Goal: Task Accomplishment & Management: Complete application form

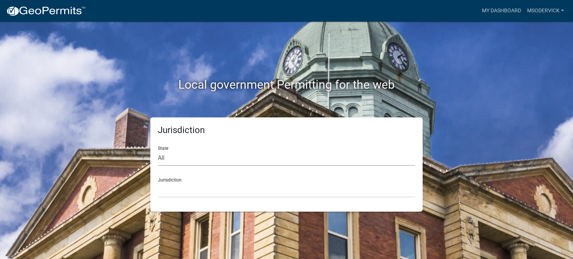
click at [166, 160] on select "All [US_STATE] [US_STATE] [US_STATE] [US_STATE] [US_STATE] [US_STATE] [US_STATE…" at bounding box center [286, 158] width 257 height 15
select select "[US_STATE]"
click at [158, 151] on select "All [US_STATE] [US_STATE] [US_STATE] [US_STATE] [US_STATE] [US_STATE] [US_STATE…" at bounding box center [286, 158] width 257 height 15
click at [163, 189] on select "City of [GEOGRAPHIC_DATA], [US_STATE] City of [GEOGRAPHIC_DATA], [US_STATE] Cit…" at bounding box center [286, 189] width 257 height 15
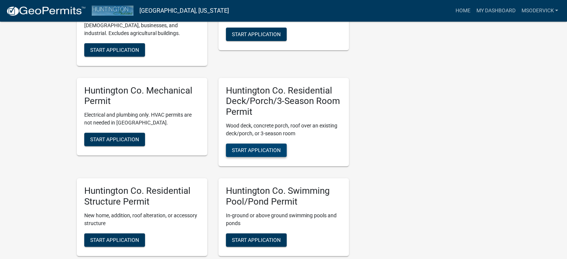
scroll to position [224, 0]
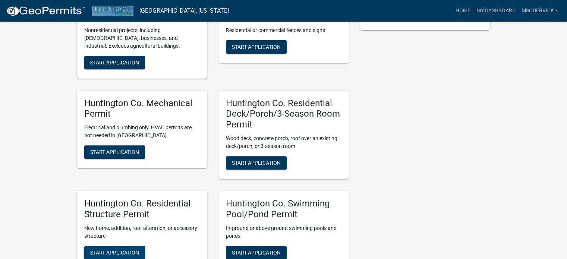
click at [109, 249] on span "Start Application" at bounding box center [114, 252] width 49 height 6
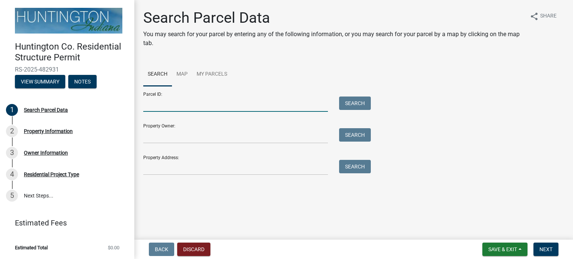
click at [152, 108] on input "Parcel ID:" at bounding box center [235, 104] width 185 height 15
type input "90-04-06-200-039.000-017"
click at [359, 101] on button "Search" at bounding box center [355, 103] width 32 height 13
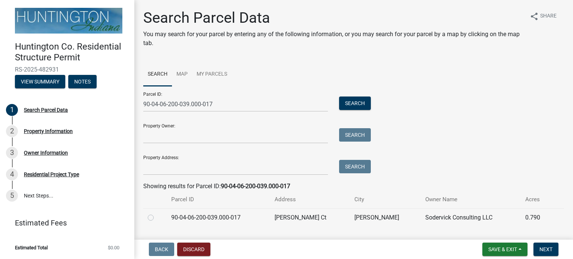
drag, startPoint x: 150, startPoint y: 217, endPoint x: 168, endPoint y: 225, distance: 19.5
click at [157, 213] on label at bounding box center [157, 213] width 0 height 0
click at [157, 217] on input "radio" at bounding box center [159, 215] width 5 height 5
radio input "true"
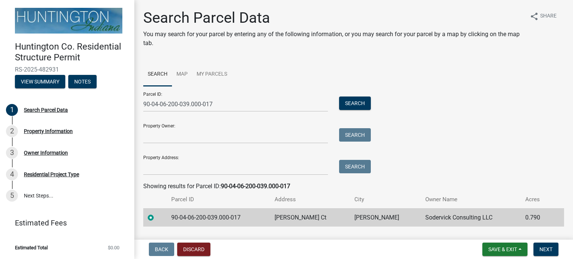
scroll to position [19, 0]
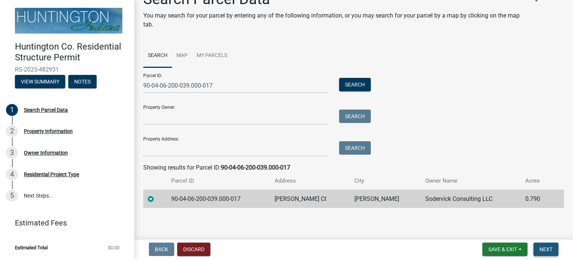
click at [547, 250] on span "Next" at bounding box center [545, 249] width 13 height 6
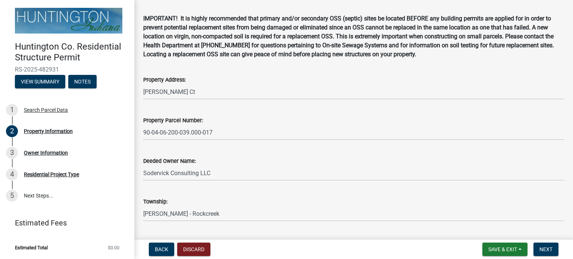
scroll to position [47, 0]
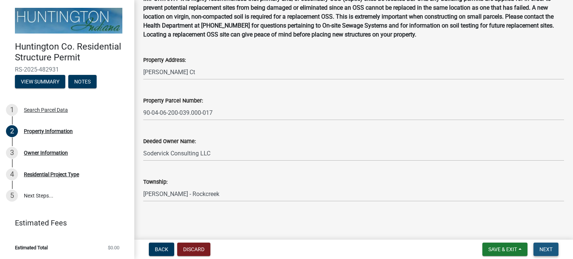
click at [548, 251] on span "Next" at bounding box center [545, 249] width 13 height 6
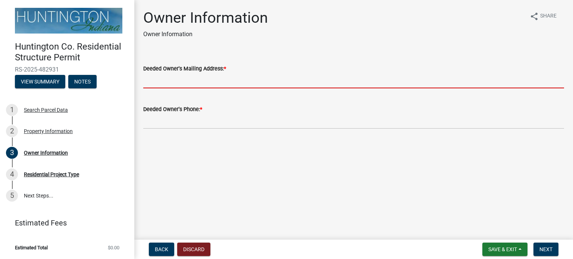
click at [182, 82] on input "Deeded Owner's Mailing Address: *" at bounding box center [353, 80] width 421 height 15
type input "msodervick@gmail.com"
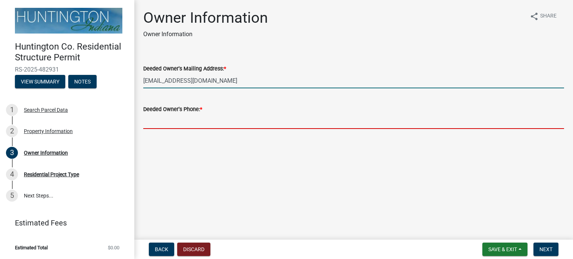
click at [197, 125] on input "Deeded Owner's Phone: *" at bounding box center [353, 121] width 421 height 15
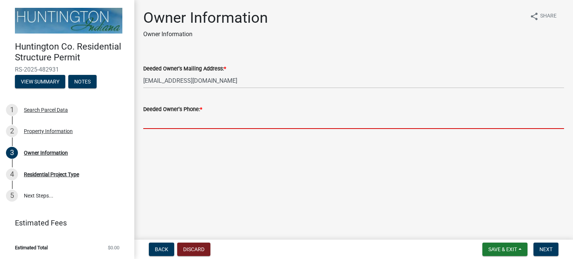
type input "[PHONE_NUMBER]"
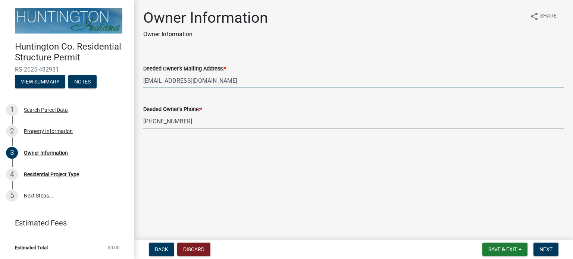
click at [176, 77] on input "msodervick@gmail.com" at bounding box center [353, 80] width 421 height 15
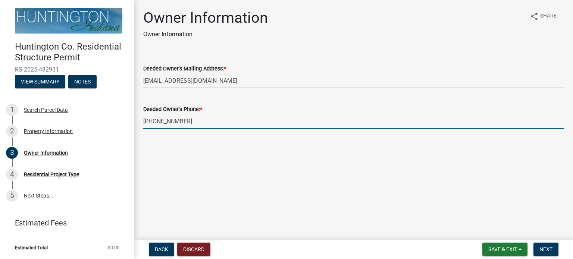
click at [180, 119] on input "[PHONE_NUMBER]" at bounding box center [353, 121] width 421 height 15
drag, startPoint x: 207, startPoint y: 119, endPoint x: 6, endPoint y: 133, distance: 201.8
click at [7, 133] on div "Huntington Co. Residential Structure Permit RS-2025-482931 View Summary Notes 1…" at bounding box center [286, 129] width 573 height 259
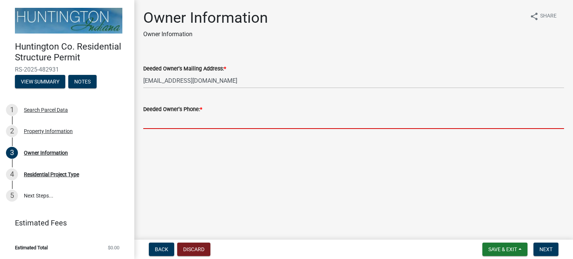
click at [147, 121] on input "Deeded Owner's Phone: *" at bounding box center [353, 121] width 421 height 15
type input "[PHONE_NUMBER]"
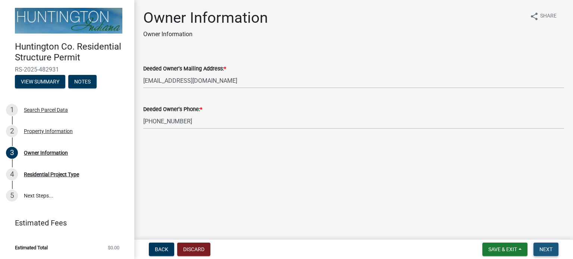
click at [541, 248] on span "Next" at bounding box center [545, 249] width 13 height 6
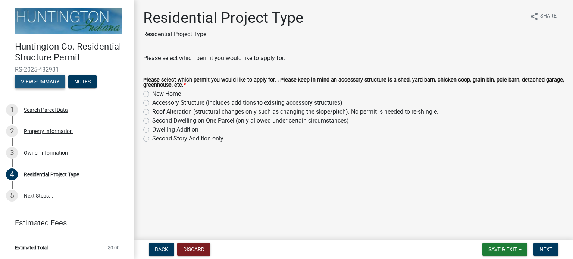
click at [29, 80] on button "View Summary" at bounding box center [40, 81] width 50 height 13
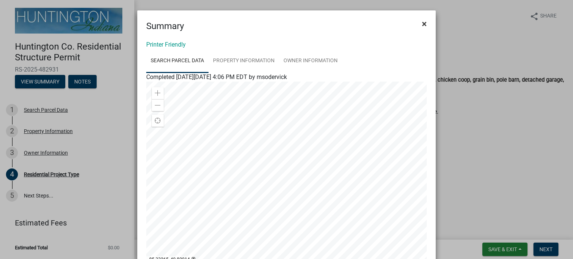
click at [422, 22] on span "×" at bounding box center [424, 24] width 5 height 10
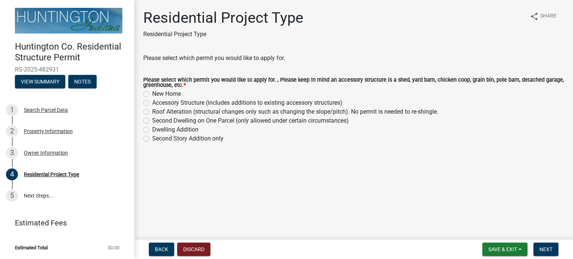
click at [152, 94] on label "New Home" at bounding box center [166, 93] width 29 height 9
click at [152, 94] on input "New Home" at bounding box center [154, 91] width 5 height 5
radio input "true"
click at [555, 247] on button "Next" at bounding box center [545, 249] width 25 height 13
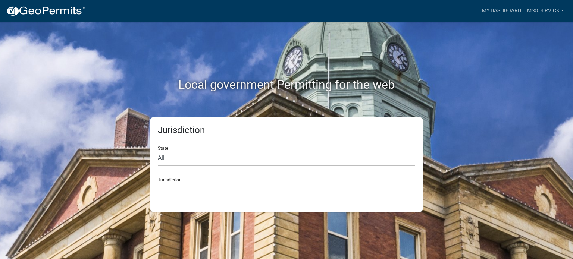
click at [166, 156] on select "All [US_STATE] [US_STATE] [US_STATE] [US_STATE] [US_STATE] [US_STATE] [US_STATE…" at bounding box center [286, 158] width 257 height 15
select select "[US_STATE]"
click at [158, 151] on select "All [US_STATE] [US_STATE] [US_STATE] [US_STATE] [US_STATE] [US_STATE] [US_STATE…" at bounding box center [286, 158] width 257 height 15
click at [166, 186] on select "City of [GEOGRAPHIC_DATA], [US_STATE] City of [GEOGRAPHIC_DATA], [US_STATE] Cit…" at bounding box center [286, 189] width 257 height 15
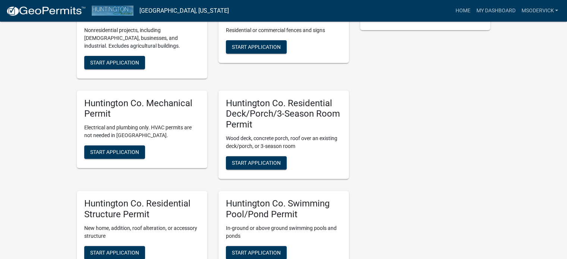
scroll to position [327, 0]
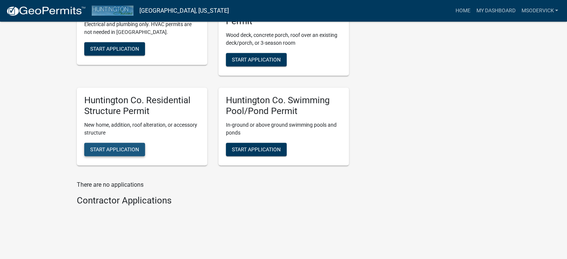
click at [114, 143] on button "Start Application" at bounding box center [114, 149] width 61 height 13
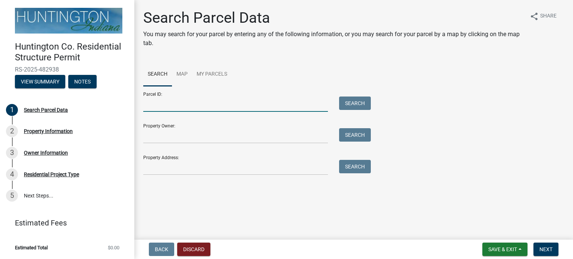
click at [184, 103] on input "Parcel ID:" at bounding box center [235, 104] width 185 height 15
type input "90-04-06-200-039.000-017"
click at [349, 103] on button "Search" at bounding box center [355, 103] width 32 height 13
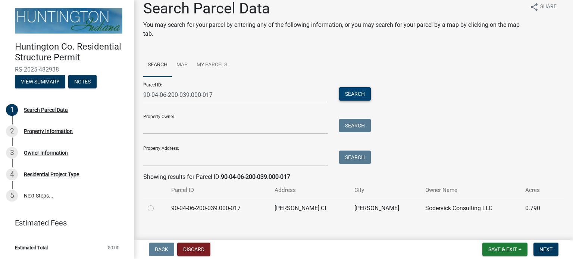
scroll to position [19, 0]
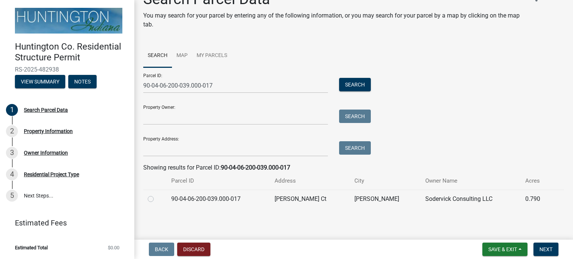
click at [157, 195] on label at bounding box center [157, 195] width 0 height 0
click at [157, 200] on input "radio" at bounding box center [159, 197] width 5 height 5
radio input "true"
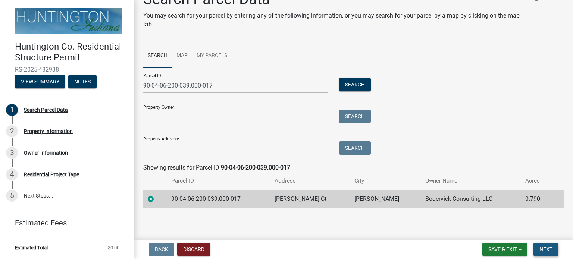
click at [544, 250] on span "Next" at bounding box center [545, 249] width 13 height 6
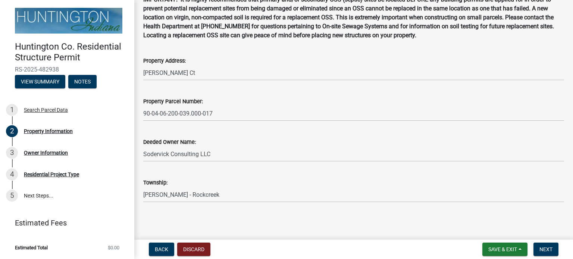
scroll to position [47, 0]
click at [544, 252] on span "Next" at bounding box center [545, 249] width 13 height 6
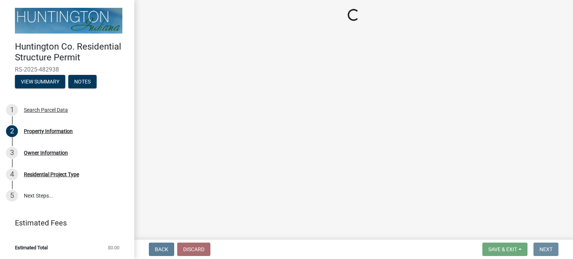
scroll to position [0, 0]
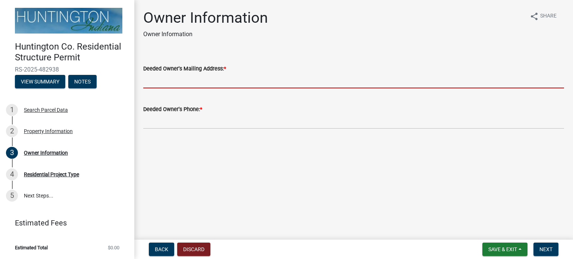
click at [169, 78] on input "Deeded Owner's Mailing Address: *" at bounding box center [353, 80] width 421 height 15
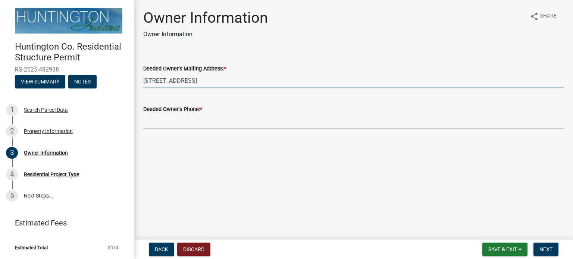
type input "[STREET_ADDRESS]"
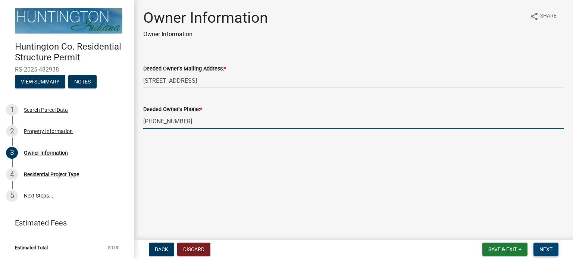
type input "[PHONE_NUMBER]"
click at [544, 251] on span "Next" at bounding box center [545, 249] width 13 height 6
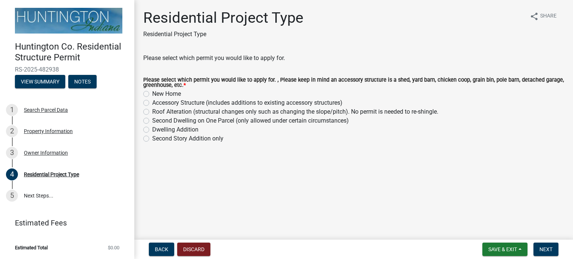
click at [152, 94] on label "New Home" at bounding box center [166, 93] width 29 height 9
click at [152, 94] on input "New Home" at bounding box center [154, 91] width 5 height 5
radio input "true"
click at [545, 251] on span "Next" at bounding box center [545, 249] width 13 height 6
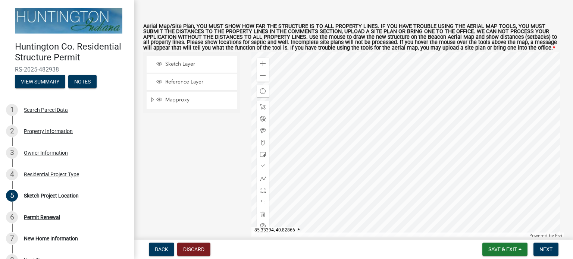
scroll to position [76, 0]
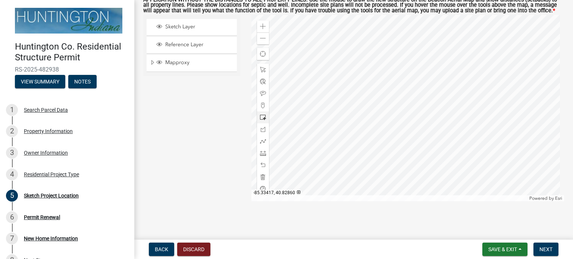
click at [260, 116] on span at bounding box center [263, 117] width 6 height 6
click at [440, 149] on div at bounding box center [407, 108] width 313 height 186
click at [262, 116] on span at bounding box center [263, 117] width 6 height 6
click at [440, 111] on div at bounding box center [407, 108] width 313 height 186
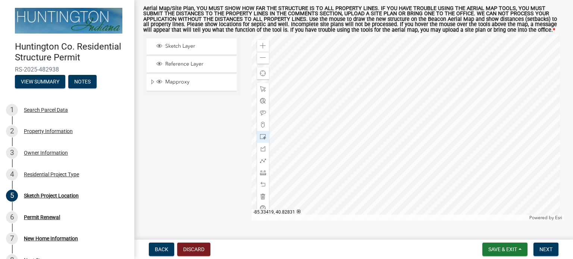
scroll to position [39, 0]
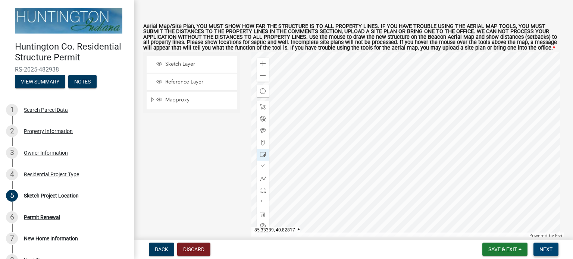
click at [545, 246] on span "Next" at bounding box center [545, 249] width 13 height 6
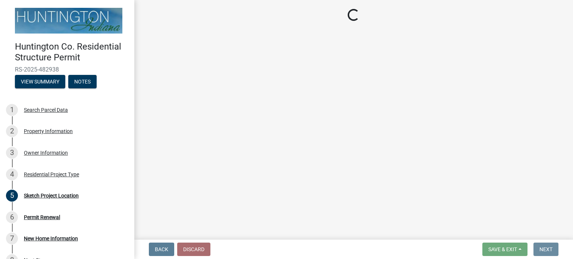
scroll to position [0, 0]
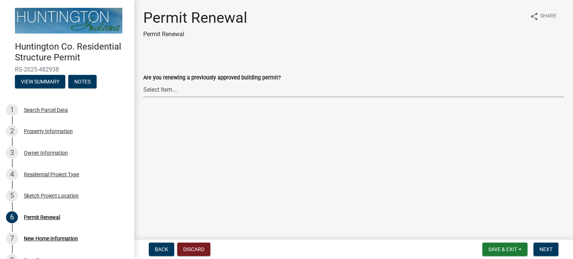
click at [166, 88] on select "Select Item... Yes No" at bounding box center [353, 89] width 421 height 15
click at [143, 82] on select "Select Item... Yes No" at bounding box center [353, 89] width 421 height 15
select select "7022fa2c-6c9f-4a5e-8d19-47b221a2a07d"
click at [544, 250] on span "Next" at bounding box center [545, 249] width 13 height 6
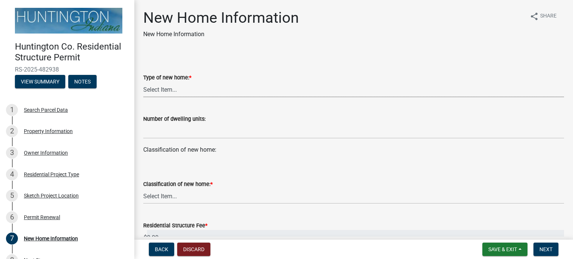
click at [159, 91] on select "Select Item... single-family dwelling two-family dwelling multi-family dwelling" at bounding box center [353, 89] width 421 height 15
click at [143, 82] on select "Select Item... single-family dwelling two-family dwelling multi-family dwelling" at bounding box center [353, 89] width 421 height 15
select select "14050589-8df9-4181-ba23-9b1d55dd5698"
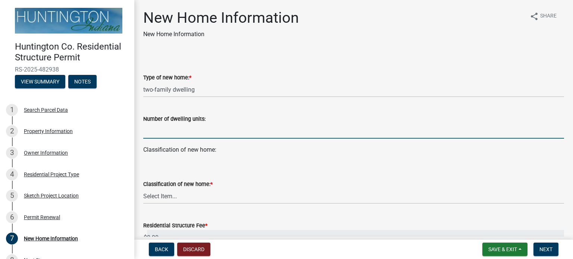
click at [180, 133] on input "text" at bounding box center [353, 130] width 421 height 15
type input "2"
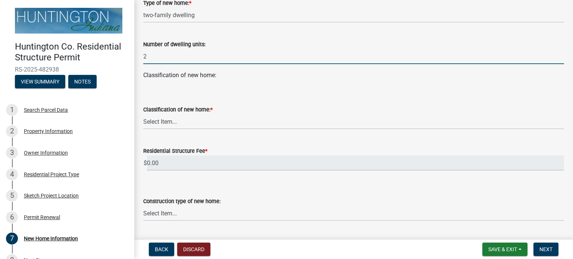
scroll to position [112, 0]
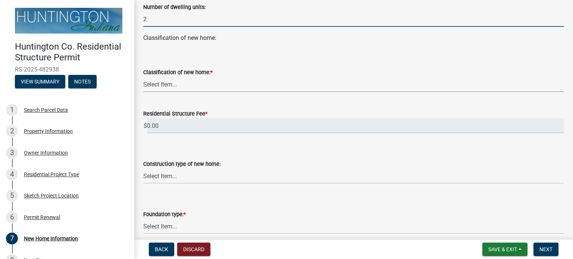
click at [168, 86] on select "Select Item... stick-built modular manufactured" at bounding box center [353, 84] width 421 height 15
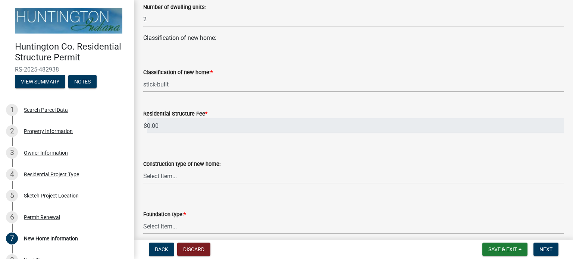
click at [143, 77] on select "Select Item... stick-built modular manufactured" at bounding box center [353, 84] width 421 height 15
select select "534643a5-49eb-4eef-b055-3574304c1da7"
click at [164, 124] on input "0.00" at bounding box center [355, 125] width 417 height 15
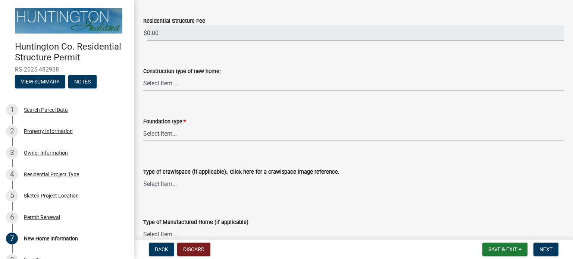
scroll to position [186, 0]
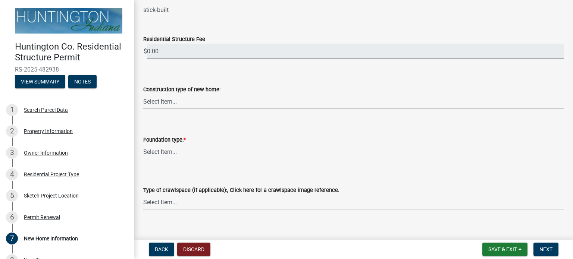
drag, startPoint x: 169, startPoint y: 51, endPoint x: 123, endPoint y: 50, distance: 46.6
click at [123, 50] on div "Huntington Co. Residential Structure Permit RS-2025-482938 View Summary Notes 1…" at bounding box center [286, 129] width 573 height 259
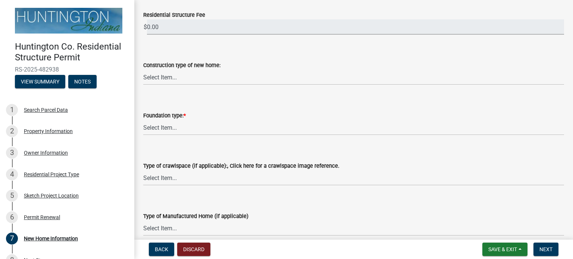
scroll to position [224, 0]
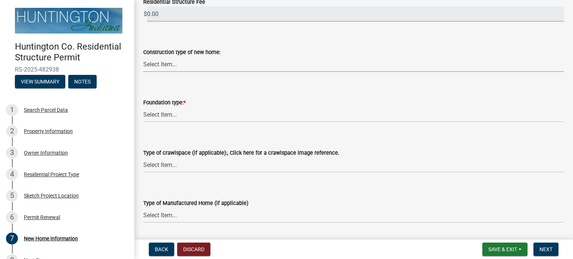
click at [157, 66] on select "Select Item... Wood frame Steel Masonry Pole" at bounding box center [353, 64] width 421 height 15
click at [143, 57] on select "Select Item... Wood frame Steel Masonry Pole" at bounding box center [353, 64] width 421 height 15
select select "7ac50c75-bd19-4200-a472-7ff7759bf044"
click at [152, 113] on select "Select Item... Slab on grade: The minimum requirement is a 3.5" thick slab with…" at bounding box center [353, 114] width 421 height 15
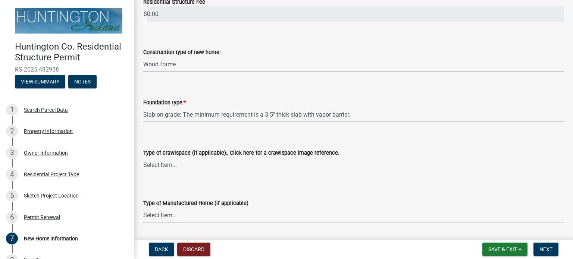
click at [143, 107] on select "Select Item... Slab on grade: The minimum requirement is a 3.5" thick slab with…" at bounding box center [353, 114] width 421 height 15
select select "41a20be5-04ab-4379-9276-11703055c681"
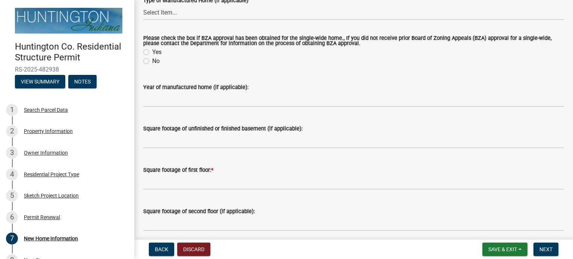
scroll to position [447, 0]
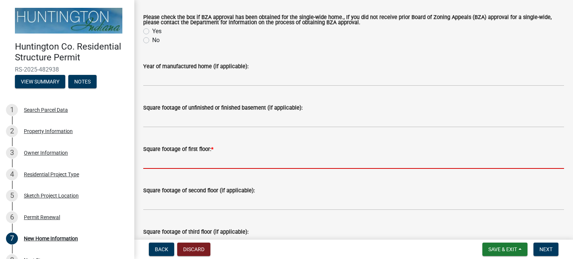
click at [158, 163] on input "text" at bounding box center [353, 161] width 421 height 15
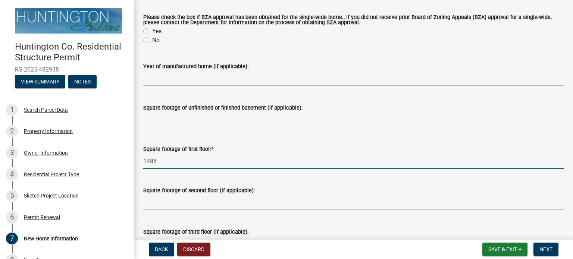
type input "1488"
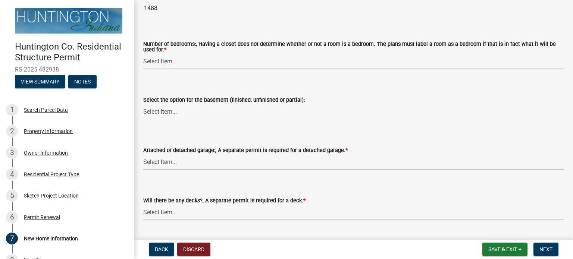
scroll to position [820, 0]
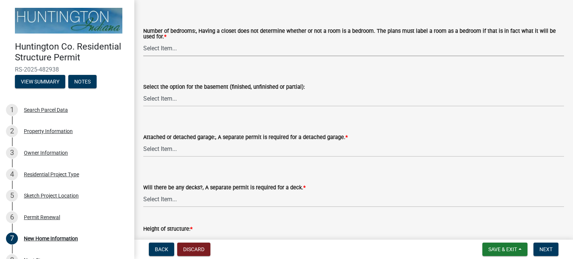
click at [167, 49] on select "Select Item... One Two Three Four Five Six or more" at bounding box center [353, 48] width 421 height 15
click at [143, 41] on select "Select Item... One Two Three Four Five Six or more" at bounding box center [353, 48] width 421 height 15
click at [173, 44] on select "Select Item... One Two Three Four Five Six or more" at bounding box center [353, 48] width 421 height 15
click at [143, 41] on select "Select Item... One Two Three Four Five Six or more" at bounding box center [353, 48] width 421 height 15
select select "1a03a090-62e5-4356-9173-0798f8675804"
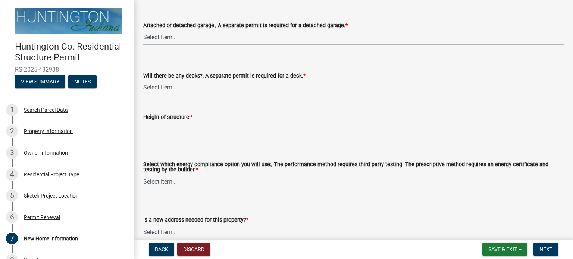
scroll to position [970, 0]
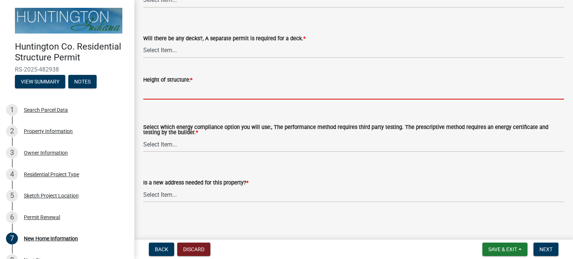
click at [166, 93] on input "Height of structure: *" at bounding box center [353, 91] width 421 height 15
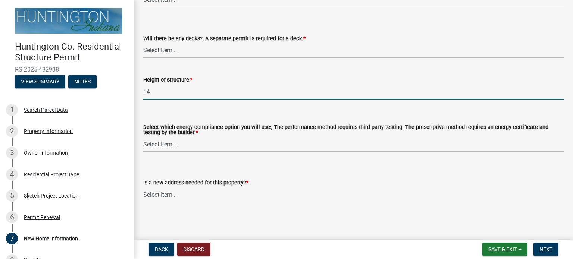
type input "14"
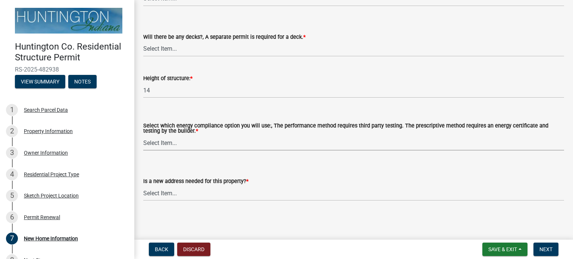
scroll to position [971, 0]
click at [150, 141] on select "Select Item... Performance method Prescriptive method Manufactured Home, not re…" at bounding box center [353, 142] width 421 height 15
click at [143, 135] on select "Select Item... Performance method Prescriptive method Manufactured Home, not re…" at bounding box center [353, 142] width 421 height 15
select select "646e68f8-cb8e-4a5e-b6dd-3f1cf63f7a97"
click at [164, 192] on select "Select Item... Yes No" at bounding box center [353, 193] width 421 height 15
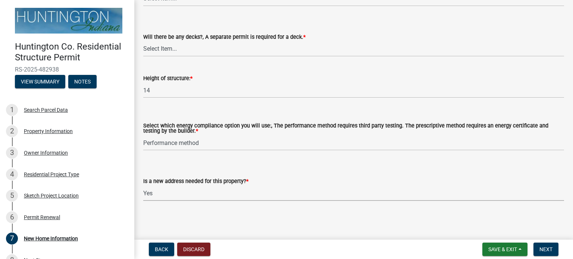
click at [143, 186] on select "Select Item... Yes No" at bounding box center [353, 193] width 421 height 15
select select "c6bca56a-65ef-4235-b2fa-5e9dc560a56e"
click at [544, 248] on span "Next" at bounding box center [545, 249] width 13 height 6
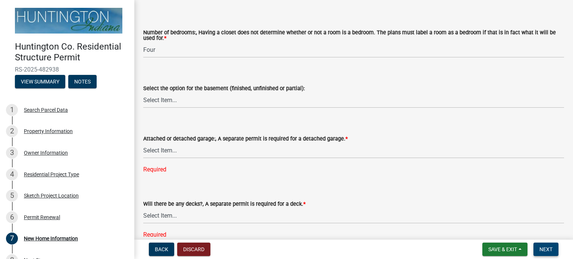
scroll to position [859, 0]
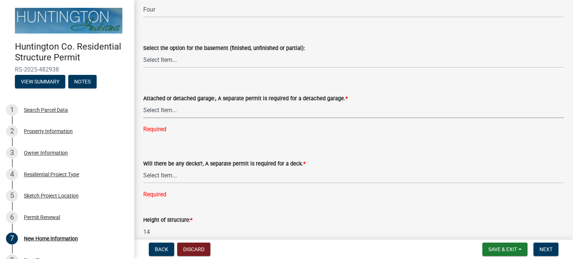
click at [150, 108] on select "Select Item... Attached garage Detached garage No garage" at bounding box center [353, 110] width 421 height 15
click at [143, 103] on select "Select Item... Attached garage Detached garage No garage" at bounding box center [353, 110] width 421 height 15
select select "3ae242a1-a008-4608-b145-635f7b242bc3"
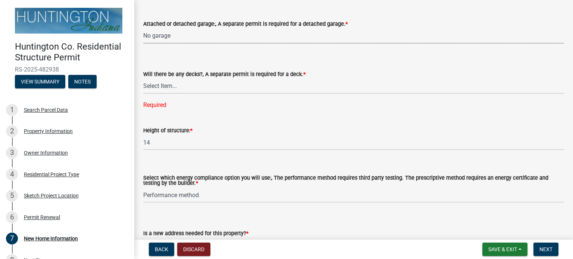
scroll to position [971, 0]
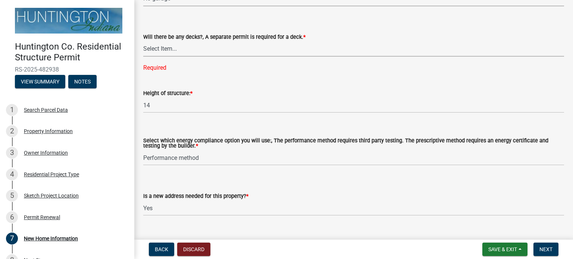
click at [157, 48] on select "Select Item... Yes No" at bounding box center [353, 48] width 421 height 15
click at [143, 41] on select "Select Item... Yes No" at bounding box center [353, 48] width 421 height 15
select select "0af2c62b-a54b-41df-9440-7e06c81f5ee1"
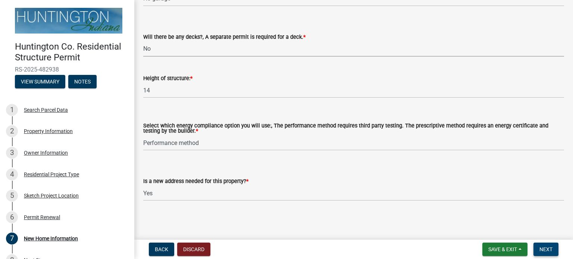
click at [545, 249] on span "Next" at bounding box center [545, 249] width 13 height 6
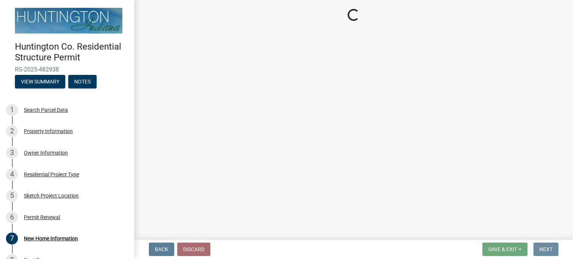
scroll to position [0, 0]
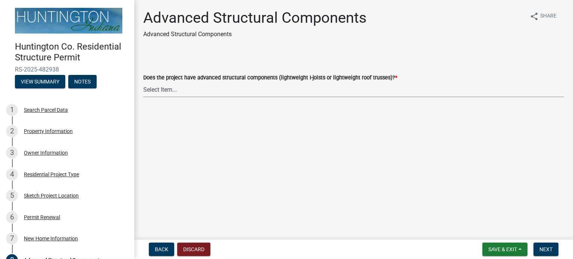
click at [165, 87] on select "Select Item... Yes No" at bounding box center [353, 89] width 421 height 15
click at [143, 82] on select "Select Item... Yes No" at bounding box center [353, 89] width 421 height 15
select select "969b3812-a697-4f96-8ebc-392571e88d14"
click at [547, 249] on span "Next" at bounding box center [545, 249] width 13 height 6
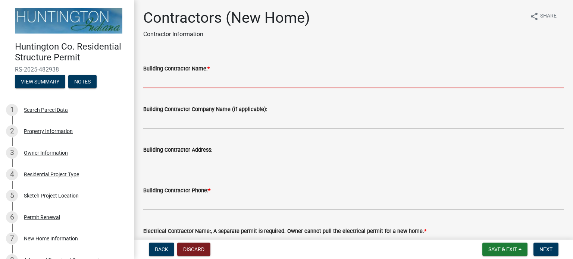
click at [157, 79] on input "Building Contractor Name: *" at bounding box center [353, 80] width 421 height 15
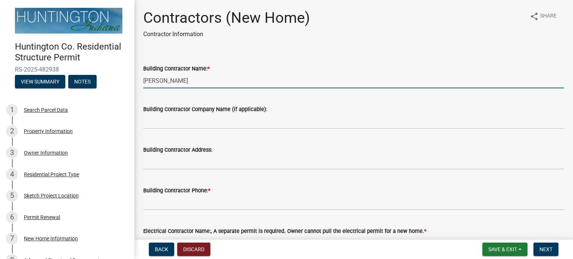
type input "[PERSON_NAME]"
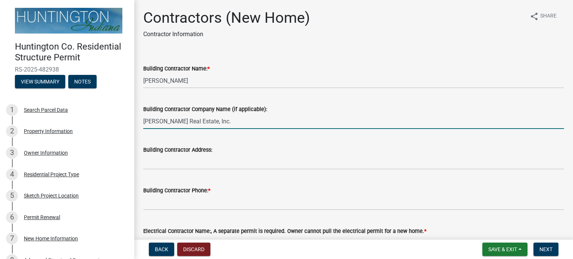
type input "[PERSON_NAME] Real Estate, Inc."
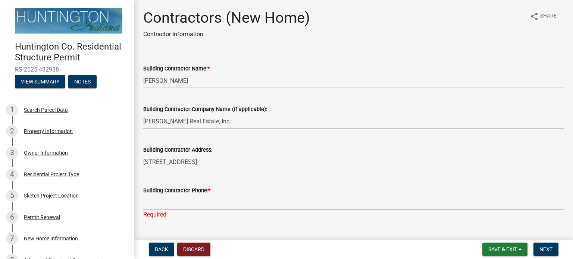
scroll to position [134, 0]
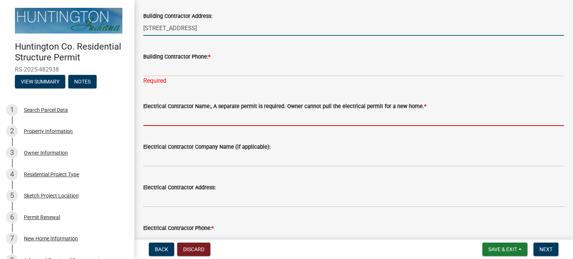
click at [203, 29] on input "[STREET_ADDRESS]" at bounding box center [353, 28] width 421 height 15
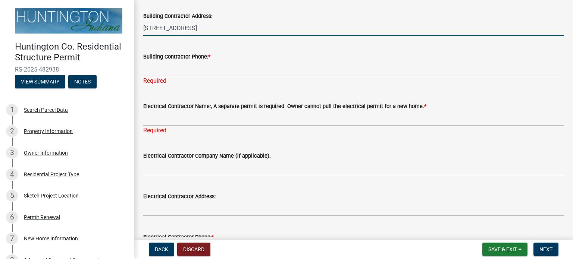
type input "[STREET_ADDRESS]"
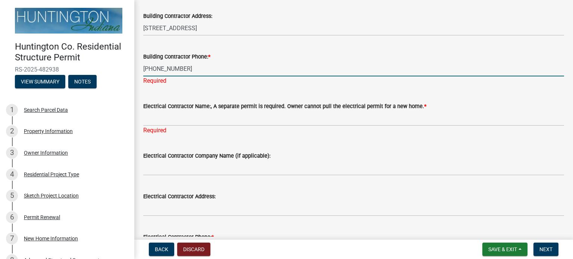
type input "[PHONE_NUMBER]"
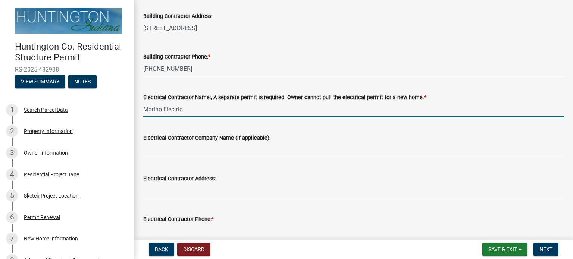
click at [193, 109] on input "Marino Electric" at bounding box center [353, 109] width 421 height 15
type input "Marino Electric, [PERSON_NAME]"
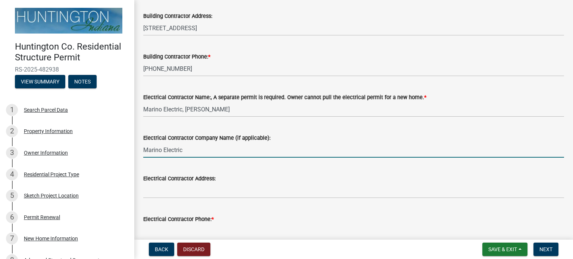
type input "Marino Electric"
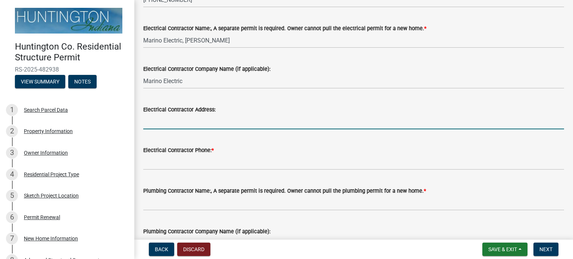
scroll to position [208, 0]
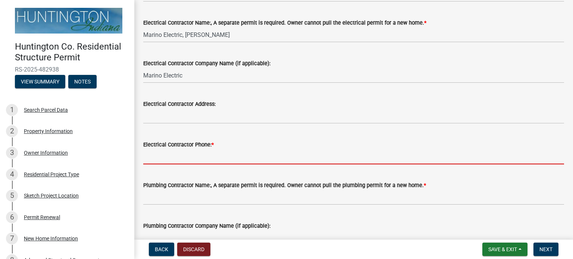
click at [152, 163] on input "Electrical Contractor Phone: *" at bounding box center [353, 156] width 421 height 15
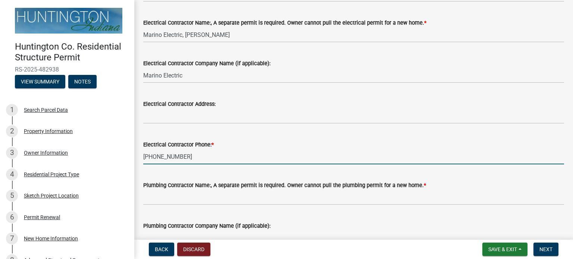
type input "[PHONE_NUMBER]"
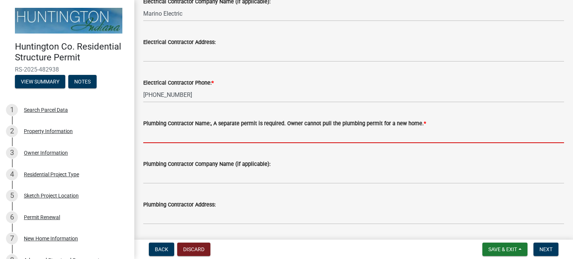
scroll to position [283, 0]
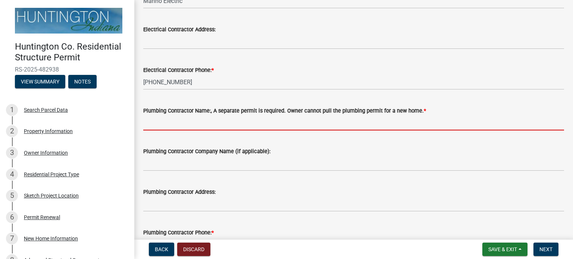
click at [146, 125] on input "Plumbing Contractor Name:, A separate permit is required. Owner cannot pull the…" at bounding box center [353, 122] width 421 height 15
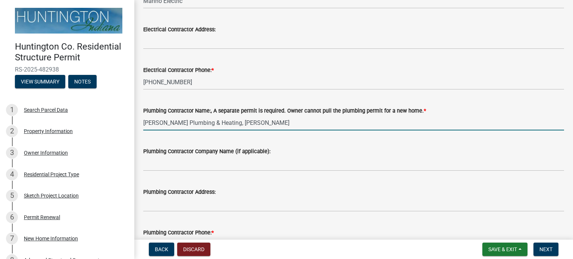
type input "[PERSON_NAME] Plumbing & Heating, [PERSON_NAME]"
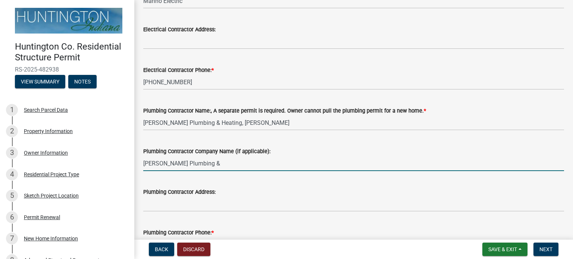
drag, startPoint x: 572, startPoint y: 151, endPoint x: 210, endPoint y: 164, distance: 362.3
click at [210, 164] on input "[PERSON_NAME] Plumbing &" at bounding box center [353, 163] width 421 height 15
type input "[PERSON_NAME] Plumbing & Heating, Inc."
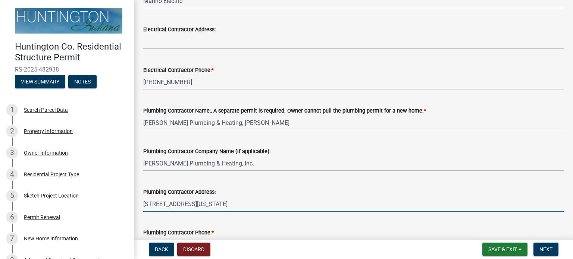
type input "[STREET_ADDRESS][US_STATE]"
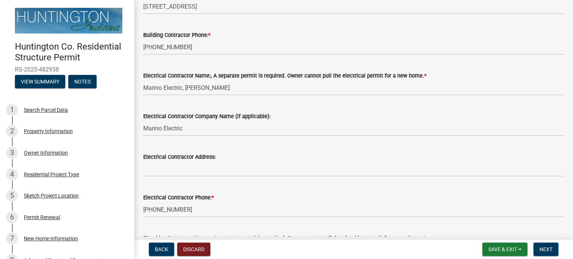
scroll to position [147, 0]
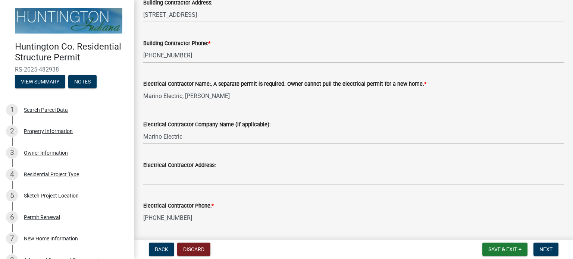
type input "[PHONE_NUMBER]"
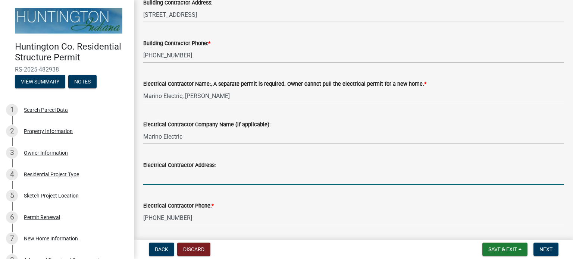
click at [149, 177] on input "Electrical Contractor Address:" at bounding box center [353, 177] width 421 height 15
click at [154, 178] on input "Electrical Contractor Address:" at bounding box center [353, 177] width 421 height 15
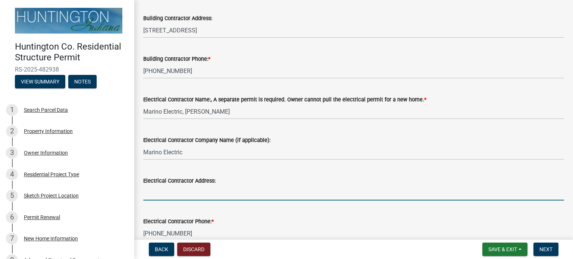
scroll to position [185, 0]
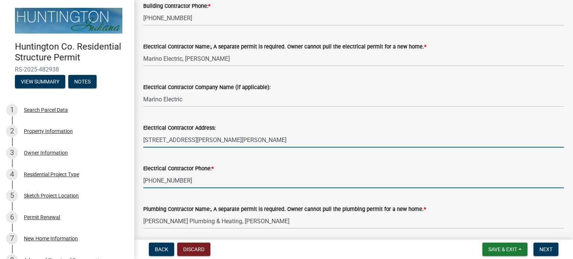
click at [171, 138] on input "[STREET_ADDRESS][PERSON_NAME][PERSON_NAME]" at bounding box center [353, 139] width 421 height 15
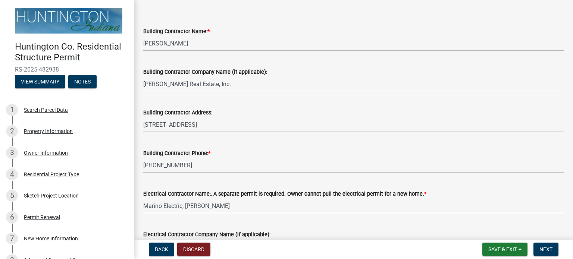
scroll to position [0, 0]
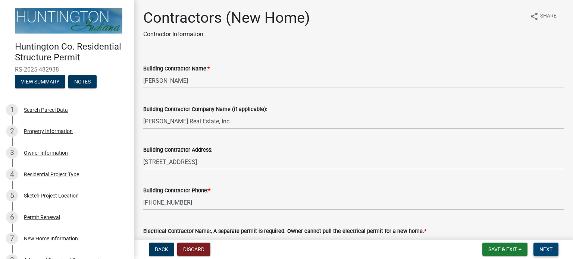
type input "[STREET_ADDRESS][PERSON_NAME][PERSON_NAME]"
click at [544, 247] on span "Next" at bounding box center [545, 249] width 13 height 6
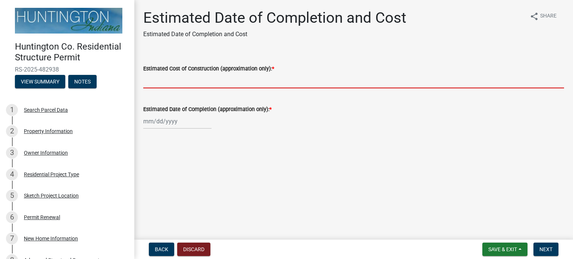
click at [152, 82] on input "Estimated Cost of Construction (approximation only): *" at bounding box center [353, 80] width 421 height 15
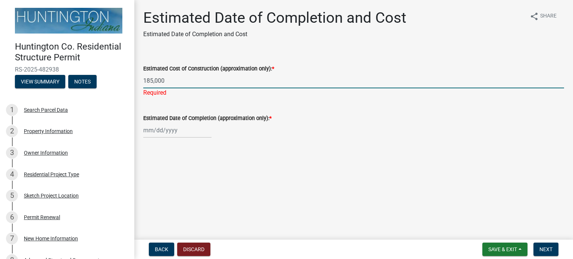
type input "185,000"
select select "9"
select select "2025"
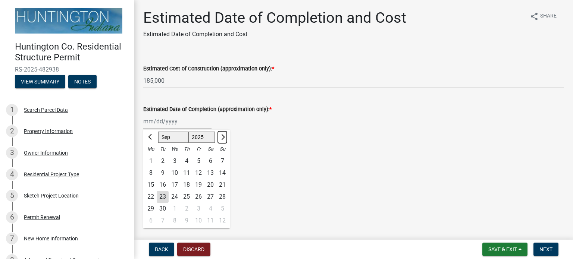
click at [222, 136] on span "Next month" at bounding box center [222, 137] width 6 height 6
select select "1"
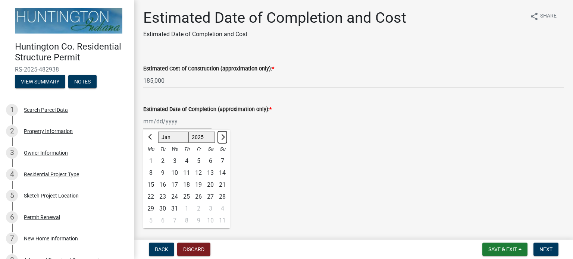
select select "2026"
click at [154, 135] on button "Previous month" at bounding box center [150, 137] width 9 height 12
select select "12"
select select "2025"
click at [172, 209] on div "31" at bounding box center [175, 209] width 12 height 12
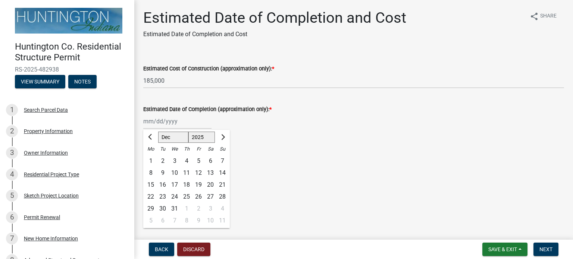
type input "[DATE]"
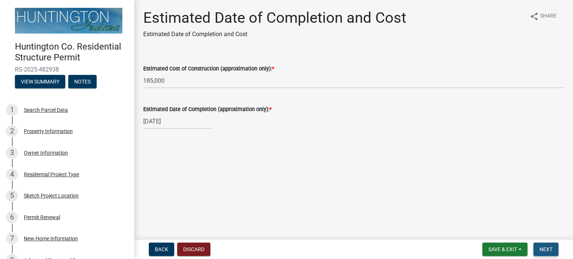
click at [546, 246] on button "Next" at bounding box center [545, 249] width 25 height 13
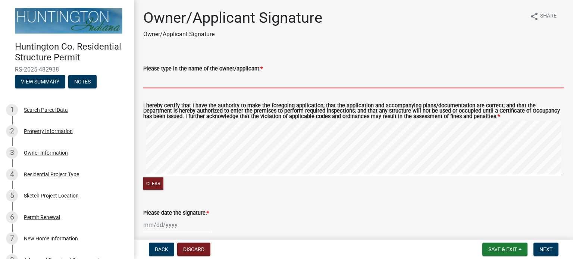
click at [157, 83] on input "Please type in the name of the owner/applicant: *" at bounding box center [353, 80] width 421 height 15
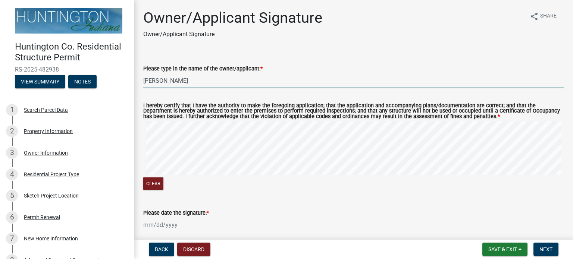
type input "[PERSON_NAME]"
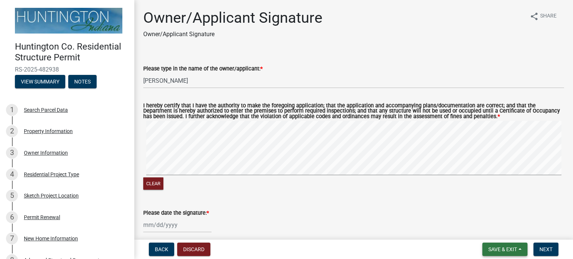
click at [509, 246] on span "Save & Exit" at bounding box center [502, 249] width 29 height 6
click at [491, 231] on button "Save & Exit" at bounding box center [498, 230] width 60 height 18
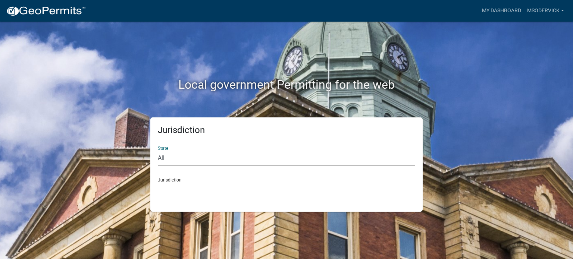
click at [185, 158] on select "All [US_STATE] [US_STATE] [US_STATE] [US_STATE] [US_STATE] [US_STATE] [US_STATE…" at bounding box center [286, 158] width 257 height 15
select select "[US_STATE]"
click at [158, 151] on select "All [US_STATE] [US_STATE] [US_STATE] [US_STATE] [US_STATE] [US_STATE] [US_STATE…" at bounding box center [286, 158] width 257 height 15
click at [175, 192] on select "City of [GEOGRAPHIC_DATA], [US_STATE] City of [GEOGRAPHIC_DATA], [US_STATE] Cit…" at bounding box center [286, 189] width 257 height 15
click at [175, 191] on select "City of [GEOGRAPHIC_DATA], [US_STATE] City of [GEOGRAPHIC_DATA], [US_STATE] Cit…" at bounding box center [286, 189] width 257 height 15
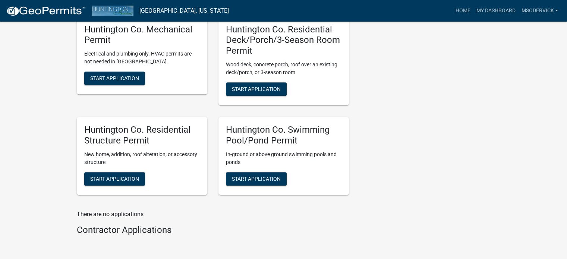
scroll to position [327, 0]
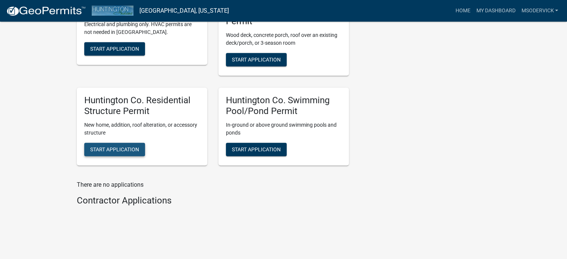
click at [120, 146] on span "Start Application" at bounding box center [114, 149] width 49 height 6
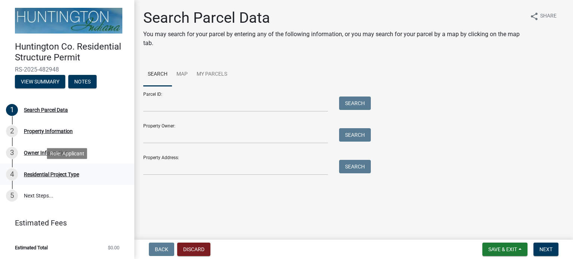
click at [28, 178] on div "4 Residential Project Type" at bounding box center [64, 175] width 116 height 12
click at [34, 174] on div "Residential Project Type" at bounding box center [51, 174] width 55 height 5
click at [42, 174] on div "Residential Project Type" at bounding box center [51, 174] width 55 height 5
click at [39, 175] on div "Residential Project Type" at bounding box center [51, 174] width 55 height 5
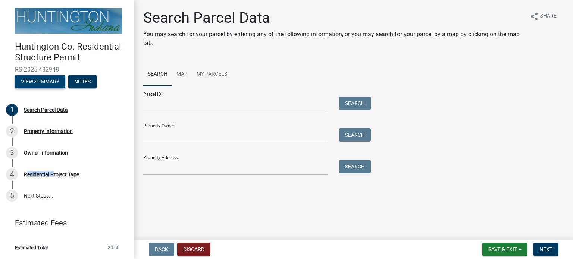
click at [49, 81] on button "View Summary" at bounding box center [40, 81] width 50 height 13
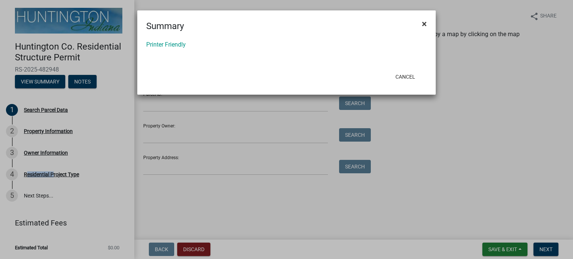
click at [426, 23] on span "×" at bounding box center [424, 24] width 5 height 10
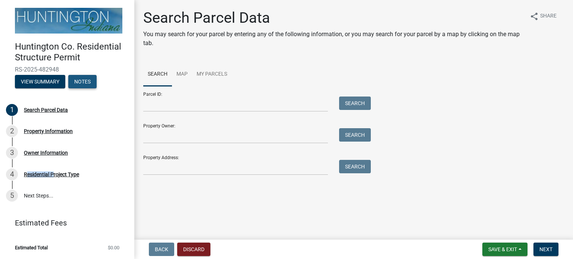
click at [81, 81] on button "Notes" at bounding box center [82, 81] width 28 height 13
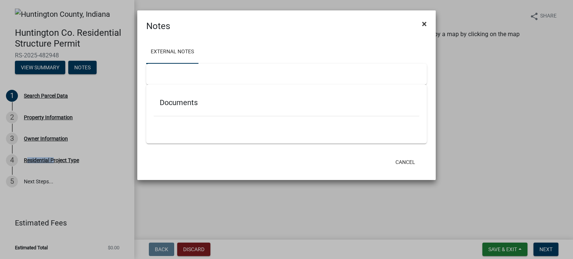
click at [422, 24] on span "×" at bounding box center [424, 24] width 5 height 10
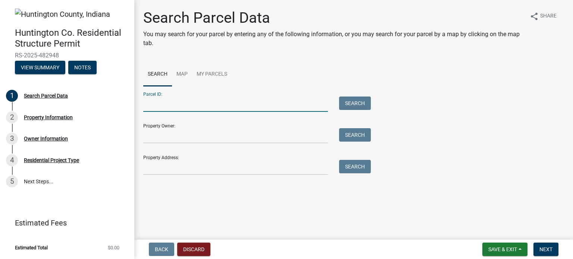
click at [156, 106] on input "Parcel ID:" at bounding box center [235, 104] width 185 height 15
type input "90-04-06-200-039.000-017"
click at [354, 104] on button "Search" at bounding box center [355, 103] width 32 height 13
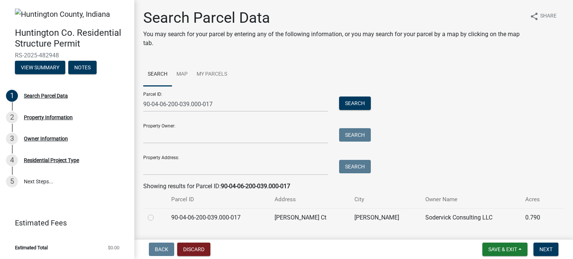
drag, startPoint x: 152, startPoint y: 217, endPoint x: 176, endPoint y: 219, distance: 24.3
click at [157, 213] on label at bounding box center [157, 213] width 0 height 0
click at [157, 216] on input "radio" at bounding box center [159, 215] width 5 height 5
radio input "true"
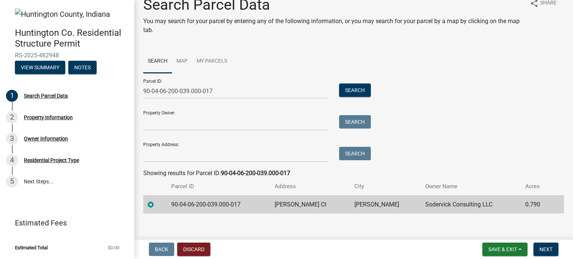
scroll to position [19, 0]
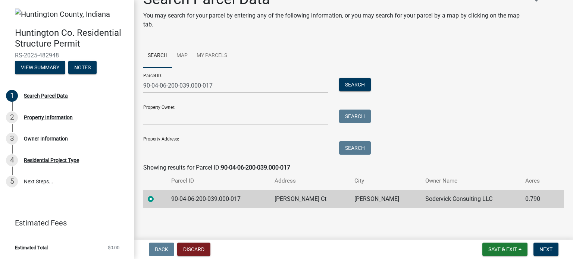
click at [213, 200] on td "90-04-06-200-039.000-017" at bounding box center [218, 199] width 103 height 18
click at [547, 250] on span "Next" at bounding box center [545, 249] width 13 height 6
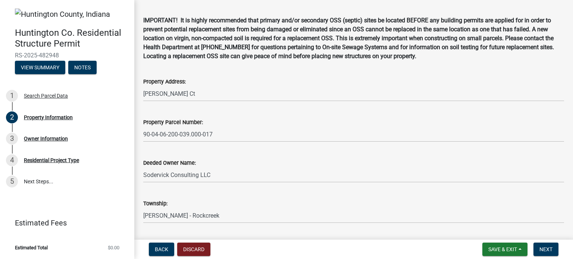
scroll to position [47, 0]
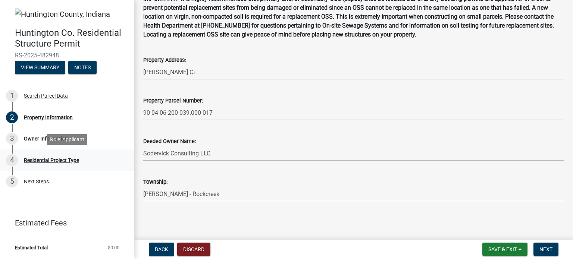
click at [28, 158] on div "Residential Project Type" at bounding box center [51, 160] width 55 height 5
click at [28, 160] on div "Residential Project Type" at bounding box center [51, 160] width 55 height 5
click at [107, 176] on link "5 Next Steps..." at bounding box center [67, 182] width 134 height 22
click at [545, 249] on span "Next" at bounding box center [545, 249] width 13 height 6
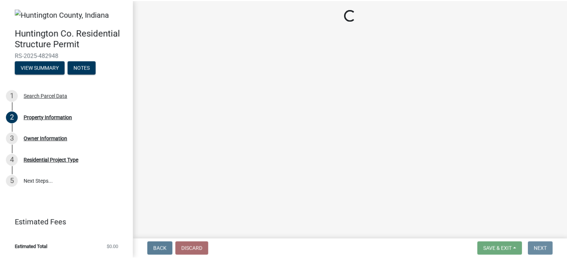
scroll to position [0, 0]
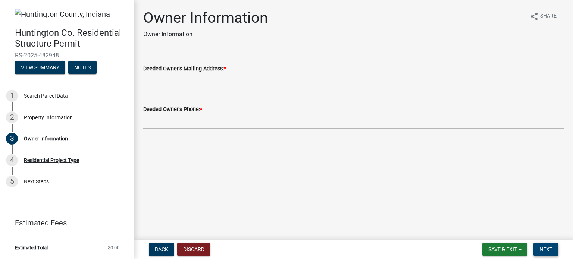
click at [545, 249] on span "Next" at bounding box center [545, 249] width 13 height 6
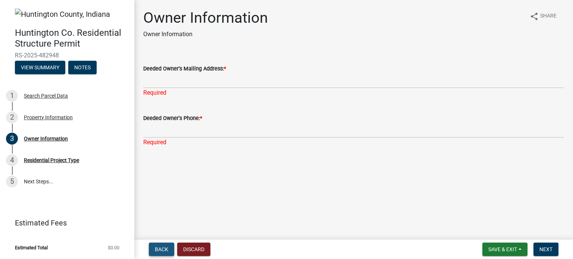
click at [154, 249] on button "Back" at bounding box center [161, 249] width 25 height 13
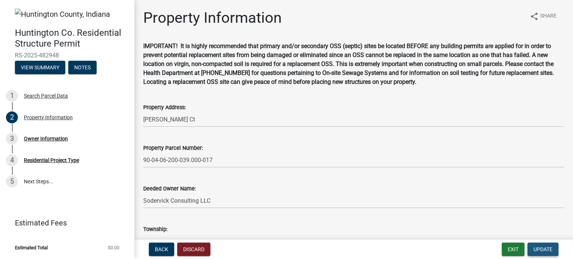
click at [546, 250] on span "Update" at bounding box center [542, 249] width 19 height 6
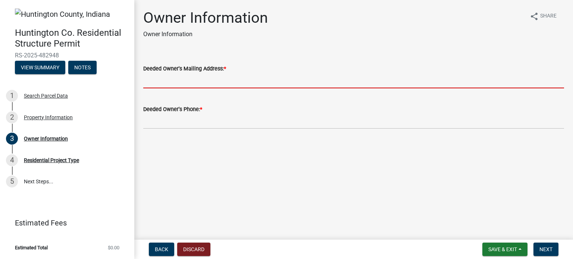
click at [161, 83] on input "Deeded Owner's Mailing Address: *" at bounding box center [353, 80] width 421 height 15
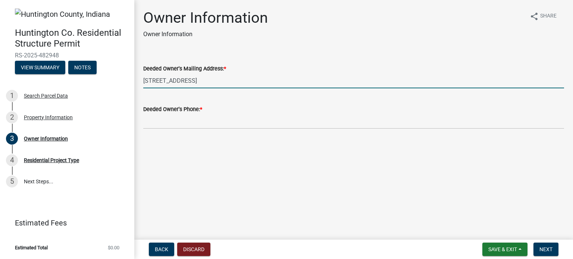
type input "[STREET_ADDRESS]"
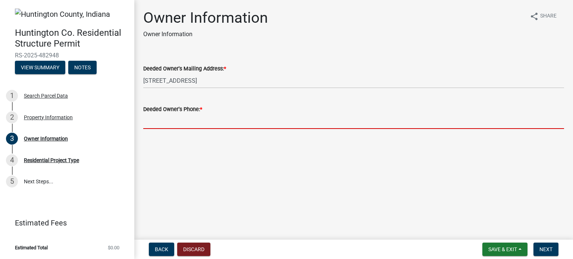
click at [160, 124] on input "Deeded Owner's Phone: *" at bounding box center [353, 121] width 421 height 15
type input "[PHONE_NUMBER]"
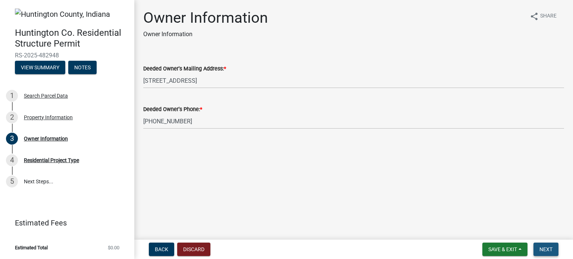
click at [550, 251] on span "Next" at bounding box center [545, 249] width 13 height 6
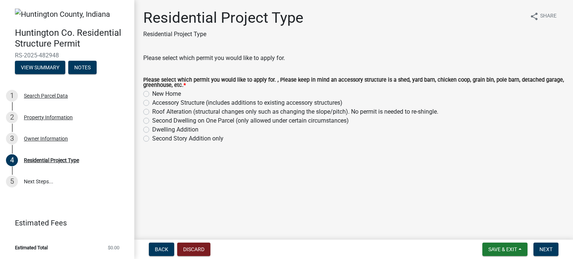
click at [150, 92] on div "New Home" at bounding box center [353, 93] width 421 height 9
drag, startPoint x: 146, startPoint y: 92, endPoint x: 163, endPoint y: 98, distance: 18.3
click at [152, 92] on label "New Home" at bounding box center [166, 93] width 29 height 9
click at [152, 92] on input "New Home" at bounding box center [154, 91] width 5 height 5
radio input "true"
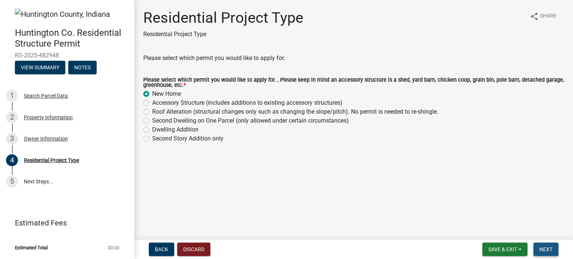
click at [545, 246] on span "Next" at bounding box center [545, 249] width 13 height 6
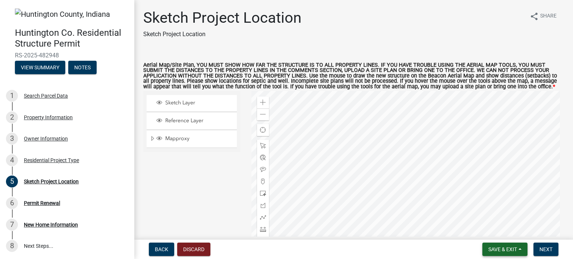
click at [502, 249] on span "Save & Exit" at bounding box center [502, 249] width 29 height 6
click at [493, 228] on button "Save & Exit" at bounding box center [498, 230] width 60 height 18
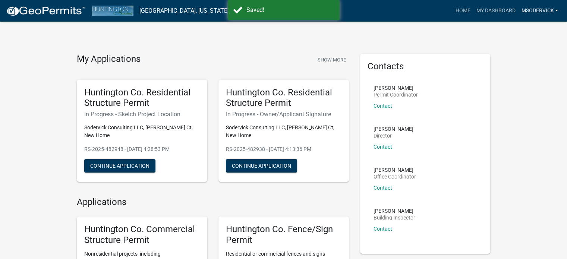
click at [539, 9] on link "msodervick" at bounding box center [539, 11] width 43 height 14
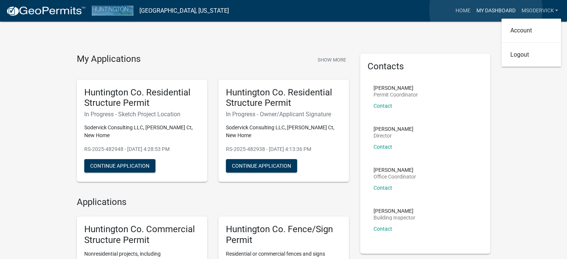
click at [486, 9] on link "My Dashboard" at bounding box center [495, 11] width 45 height 14
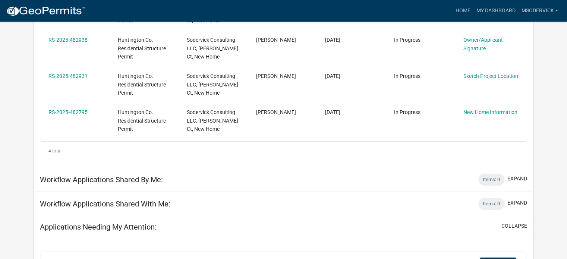
scroll to position [136, 0]
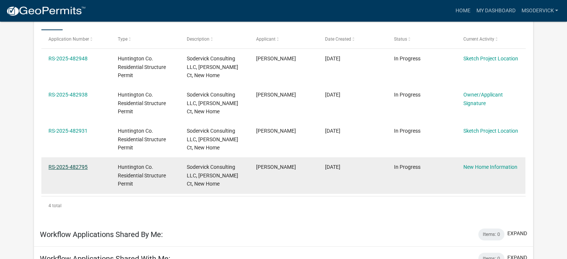
click at [85, 166] on link "RS-2025-482795" at bounding box center [67, 167] width 39 height 6
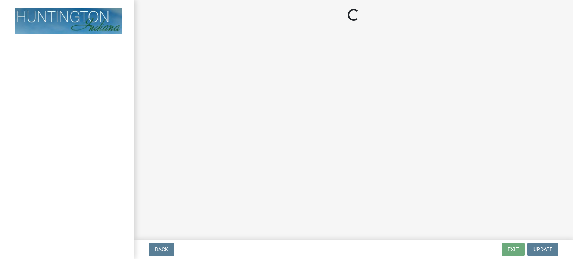
select select "14050589-8df9-4181-ba23-9b1d55dd5698"
select select "534643a5-49eb-4eef-b055-3574304c1da7"
select select "7ac50c75-bd19-4200-a472-7ff7759bf044"
select select "41a20be5-04ab-4379-9276-11703055c681"
select select "24c45ea2-3849-47b3-9717-f93aad5c98d7"
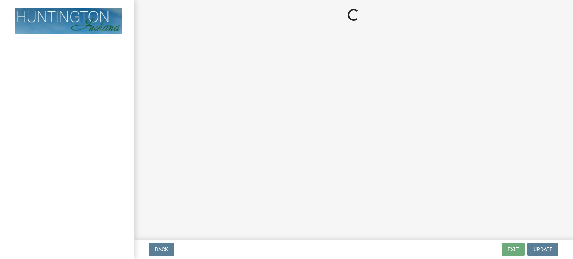
select select "0af2c62b-a54b-41df-9440-7e06c81f5ee1"
select select "c6bca56a-65ef-4235-b2fa-5e9dc560a56e"
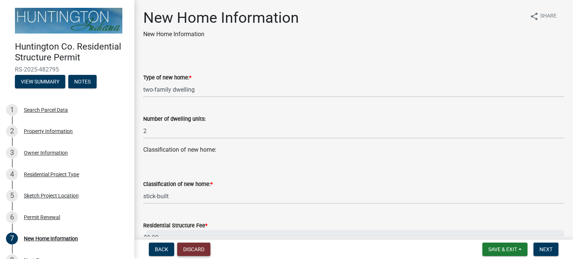
click at [194, 248] on button "Discard" at bounding box center [193, 249] width 33 height 13
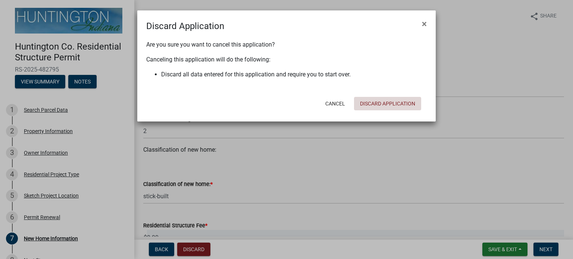
click at [394, 106] on button "Discard Application" at bounding box center [387, 103] width 67 height 13
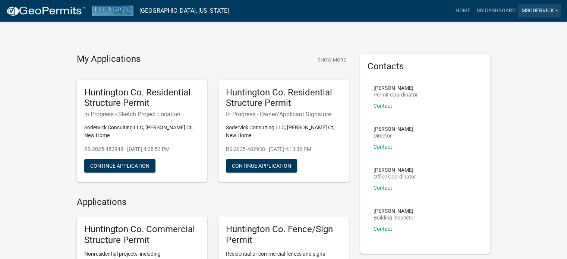
click at [544, 9] on link "msodervick" at bounding box center [539, 11] width 43 height 14
click at [521, 30] on link "Account" at bounding box center [532, 31] width 60 height 18
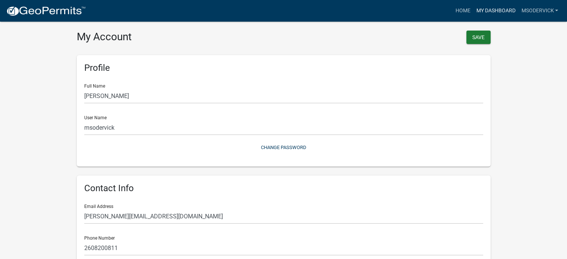
click at [507, 10] on link "My Dashboard" at bounding box center [495, 11] width 45 height 14
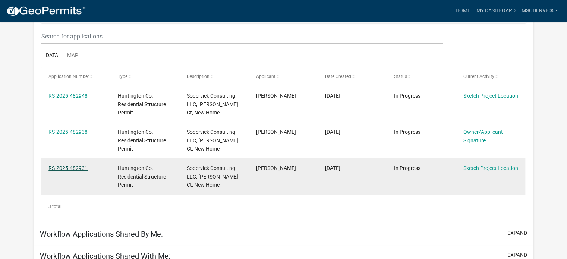
scroll to position [99, 0]
click at [63, 166] on link "RS-2025-482931" at bounding box center [67, 168] width 39 height 6
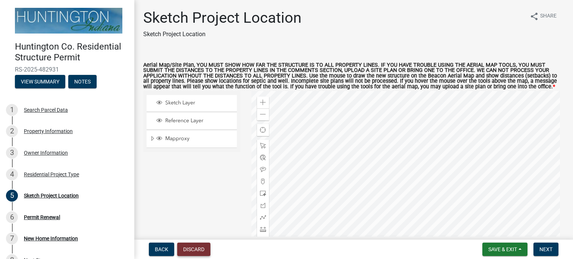
click at [194, 247] on button "Discard" at bounding box center [193, 249] width 33 height 13
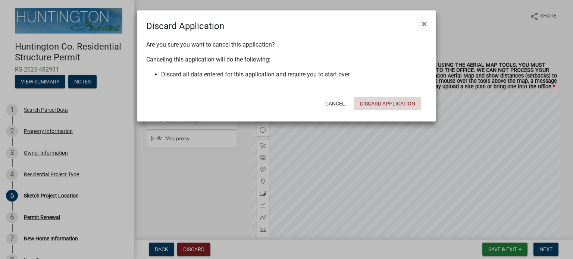
click at [381, 101] on button "Discard Application" at bounding box center [387, 103] width 67 height 13
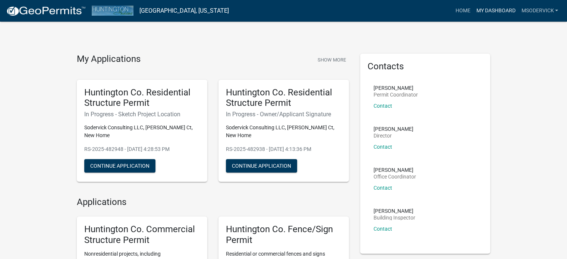
click at [485, 9] on link "My Dashboard" at bounding box center [495, 11] width 45 height 14
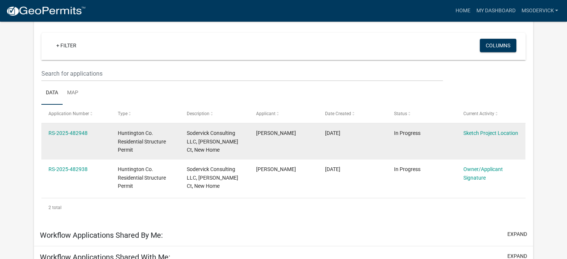
scroll to position [62, 0]
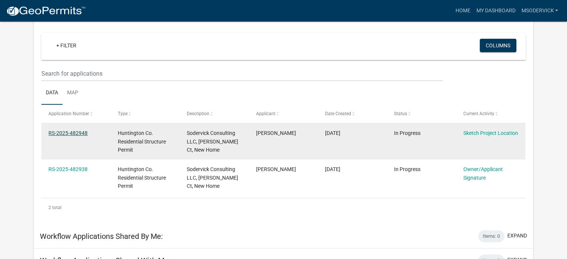
click at [69, 131] on link "RS-2025-482948" at bounding box center [67, 133] width 39 height 6
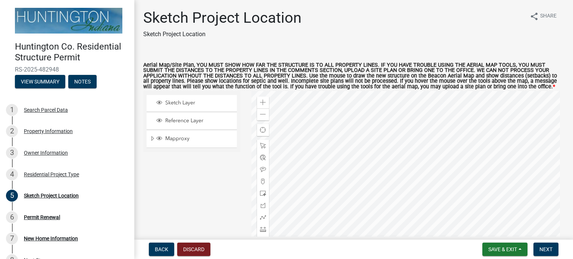
click at [483, 156] on div at bounding box center [407, 184] width 313 height 186
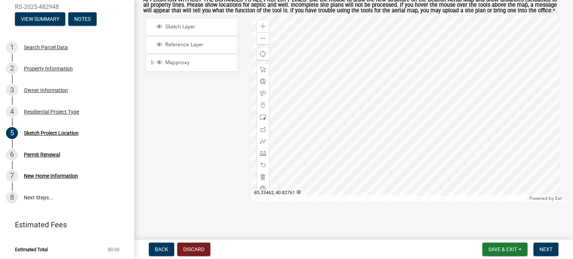
scroll to position [76, 0]
click at [285, 201] on div at bounding box center [407, 108] width 313 height 186
click at [348, 201] on div at bounding box center [407, 108] width 313 height 186
click at [261, 117] on span at bounding box center [263, 117] width 6 height 6
click at [464, 156] on div at bounding box center [407, 108] width 313 height 186
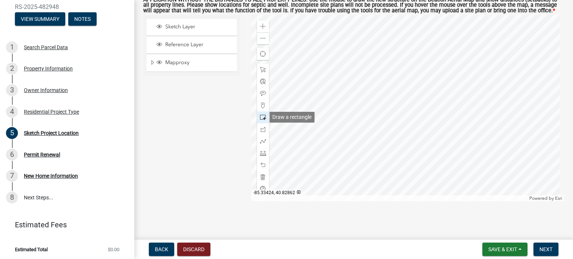
click at [260, 117] on span at bounding box center [263, 117] width 6 height 6
click at [463, 119] on div at bounding box center [407, 108] width 313 height 186
click at [547, 250] on span "Next" at bounding box center [545, 249] width 13 height 6
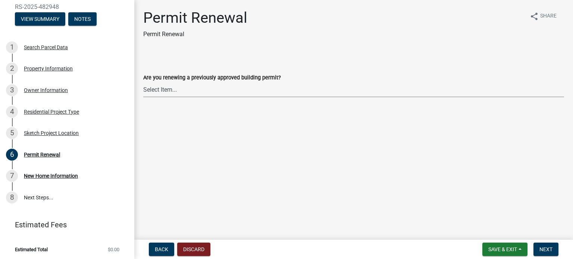
click at [156, 90] on select "Select Item... Yes No" at bounding box center [353, 89] width 421 height 15
click at [143, 82] on select "Select Item... Yes No" at bounding box center [353, 89] width 421 height 15
select select "7022fa2c-6c9f-4a5e-8d19-47b221a2a07d"
click at [547, 250] on span "Next" at bounding box center [545, 249] width 13 height 6
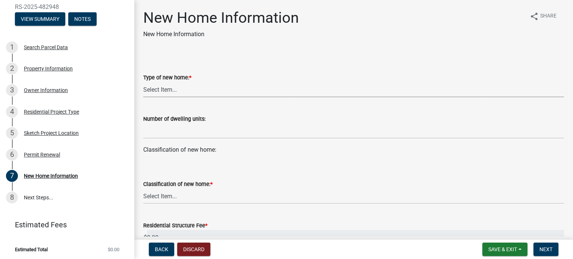
click at [158, 91] on select "Select Item... single-family dwelling two-family dwelling multi-family dwelling" at bounding box center [353, 89] width 421 height 15
click at [143, 82] on select "Select Item... single-family dwelling two-family dwelling multi-family dwelling" at bounding box center [353, 89] width 421 height 15
select select "14050589-8df9-4181-ba23-9b1d55dd5698"
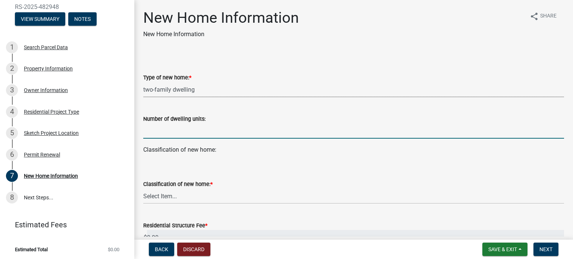
click at [153, 131] on input "text" at bounding box center [353, 130] width 421 height 15
type input "2"
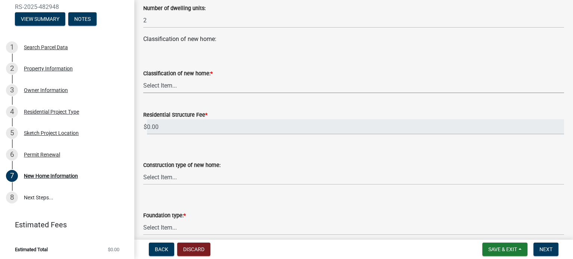
scroll to position [112, 0]
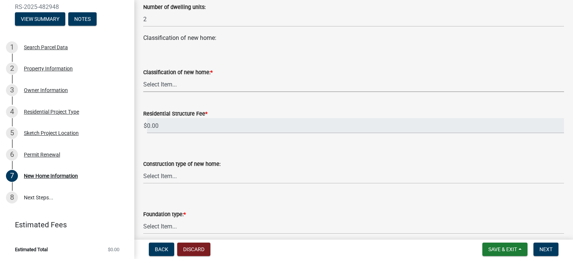
click at [150, 86] on select "Select Item... stick-built modular manufactured" at bounding box center [353, 84] width 421 height 15
click at [143, 77] on select "Select Item... stick-built modular manufactured" at bounding box center [353, 84] width 421 height 15
select select "534643a5-49eb-4eef-b055-3574304c1da7"
click at [160, 176] on select "Select Item... Wood frame Steel Masonry Pole" at bounding box center [353, 176] width 421 height 15
click at [143, 169] on select "Select Item... Wood frame Steel Masonry Pole" at bounding box center [353, 176] width 421 height 15
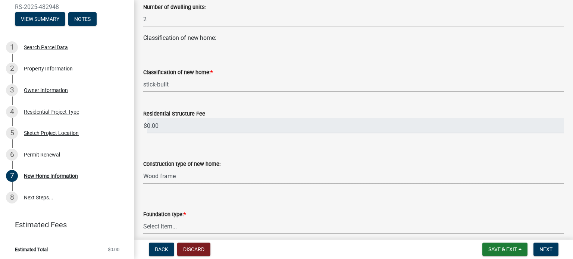
select select "7ac50c75-bd19-4200-a472-7ff7759bf044"
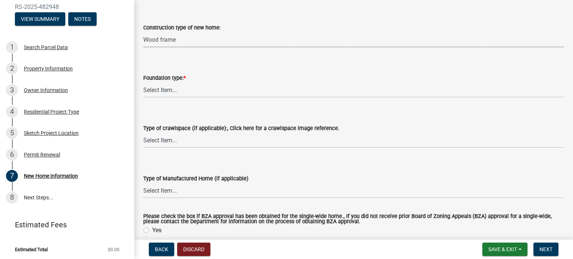
scroll to position [261, 0]
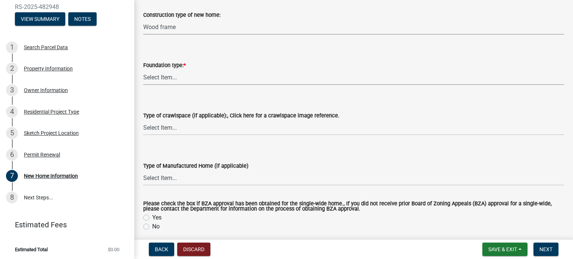
click at [161, 76] on select "Select Item... Slab on grade: The minimum requirement is a 3.5" thick slab with…" at bounding box center [353, 77] width 421 height 15
click at [143, 70] on select "Select Item... Slab on grade: The minimum requirement is a 3.5" thick slab with…" at bounding box center [353, 77] width 421 height 15
select select "41a20be5-04ab-4379-9276-11703055c681"
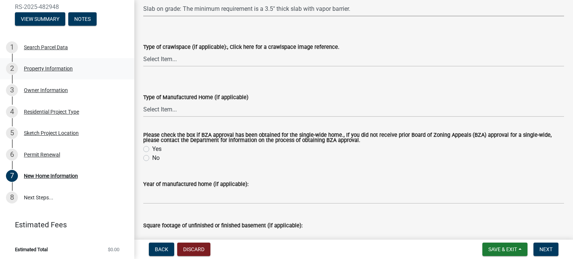
scroll to position [336, 0]
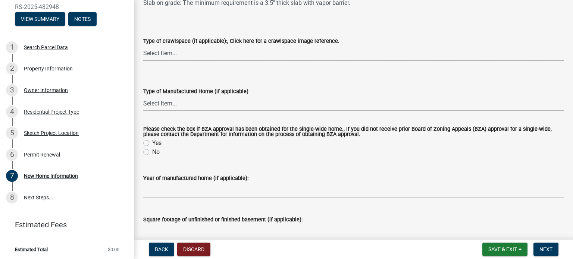
click at [154, 51] on select "Select Item... Vented Non-vented-humidifier no openings Conditioned Under-floor…" at bounding box center [353, 52] width 421 height 15
click at [354, 4] on select "Select Item... Slab on grade: The minimum requirement is a 3.5" thick slab with…" at bounding box center [353, 2] width 421 height 15
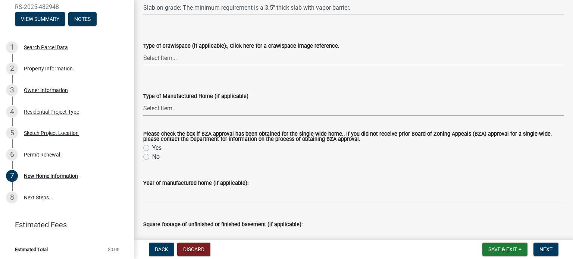
click at [170, 107] on select "Select Item... Single-wide Double-wide" at bounding box center [353, 108] width 421 height 15
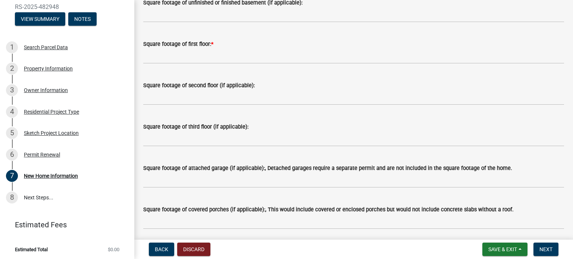
scroll to position [555, 0]
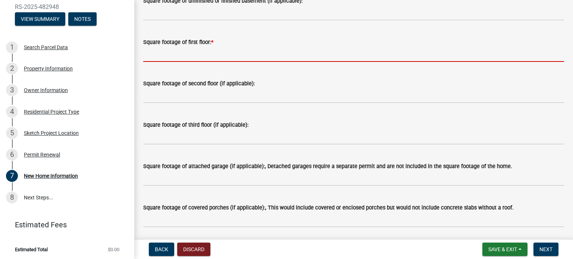
click at [151, 56] on input "text" at bounding box center [353, 54] width 421 height 15
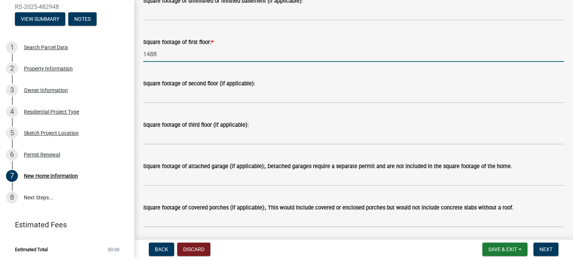
type input "1488"
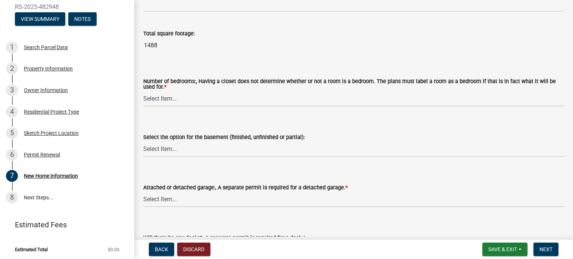
scroll to position [783, 0]
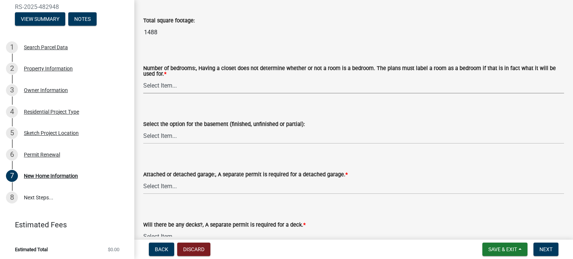
click at [161, 82] on select "Select Item... One Two Three Four Five Six or more" at bounding box center [353, 85] width 421 height 15
click at [143, 78] on select "Select Item... One Two Three Four Five Six or more" at bounding box center [353, 85] width 421 height 15
select select "1a03a090-62e5-4356-9173-0798f8675804"
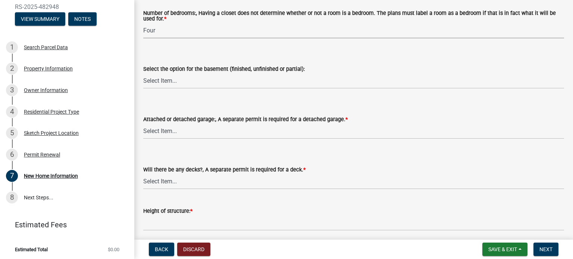
scroll to position [858, 0]
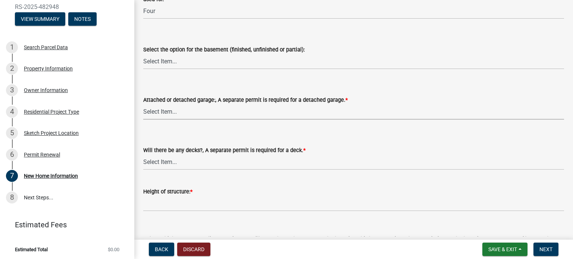
click at [159, 111] on select "Select Item... Attached garage Detached garage No garage" at bounding box center [353, 111] width 421 height 15
click at [143, 104] on select "Select Item... Attached garage Detached garage No garage" at bounding box center [353, 111] width 421 height 15
select select "3ae242a1-a008-4608-b145-635f7b242bc3"
click at [157, 61] on select "Select Item... Completely finished Not finished at all Partially finished" at bounding box center [353, 61] width 421 height 15
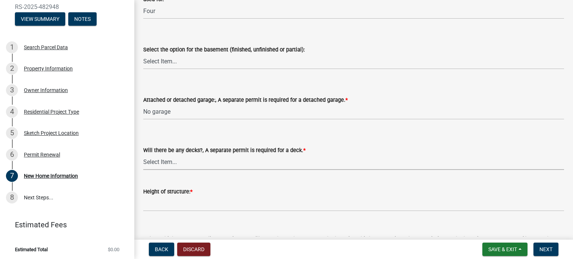
click at [171, 159] on select "Select Item... Yes No" at bounding box center [353, 162] width 421 height 15
click at [143, 155] on select "Select Item... Yes No" at bounding box center [353, 162] width 421 height 15
select select "0af2c62b-a54b-41df-9440-7e06c81f5ee1"
click at [159, 62] on select "Select Item... Completely finished Not finished at all Partially finished" at bounding box center [353, 61] width 421 height 15
click at [180, 56] on select "Select Item... Completely finished Not finished at all Partially finished" at bounding box center [353, 61] width 421 height 15
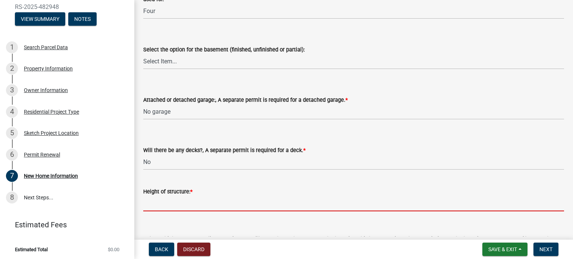
click at [167, 204] on input "Height of structure: *" at bounding box center [353, 203] width 421 height 15
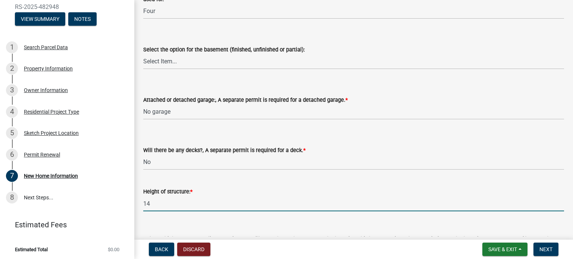
type input "14"
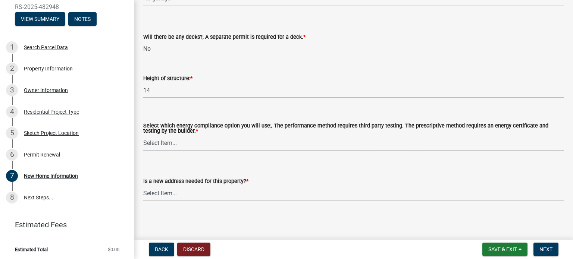
click at [166, 146] on select "Select Item... Performance method Prescriptive method Manufactured Home, not re…" at bounding box center [353, 142] width 421 height 15
click at [143, 135] on select "Select Item... Performance method Prescriptive method Manufactured Home, not re…" at bounding box center [353, 142] width 421 height 15
select select "646e68f8-cb8e-4a5e-b6dd-3f1cf63f7a97"
click at [161, 194] on select "Select Item... Yes No" at bounding box center [353, 193] width 421 height 15
click at [143, 186] on select "Select Item... Yes No" at bounding box center [353, 193] width 421 height 15
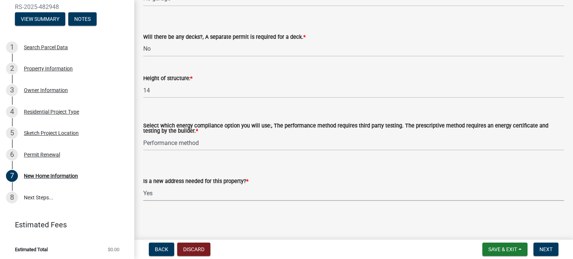
select select "c6bca56a-65ef-4235-b2fa-5e9dc560a56e"
click at [553, 249] on button "Next" at bounding box center [545, 249] width 25 height 13
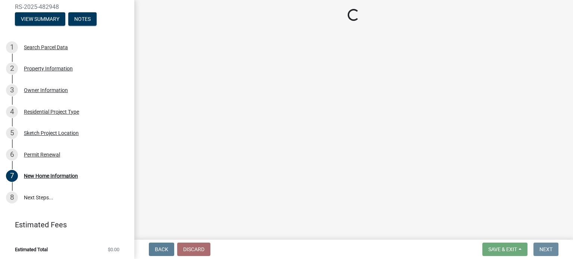
scroll to position [0, 0]
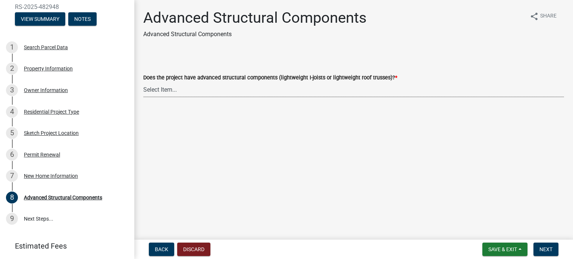
click at [158, 92] on select "Select Item... Yes No" at bounding box center [353, 89] width 421 height 15
click at [143, 82] on select "Select Item... Yes No" at bounding box center [353, 89] width 421 height 15
select select "969b3812-a697-4f96-8ebc-392571e88d14"
click at [547, 246] on span "Next" at bounding box center [545, 249] width 13 height 6
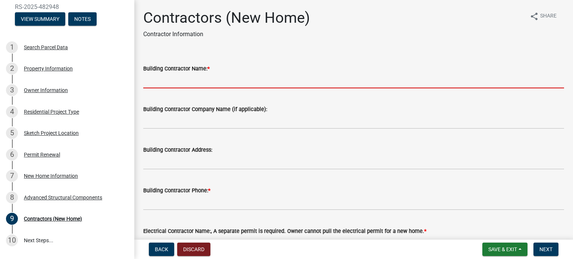
click at [152, 83] on input "Building Contractor Name: *" at bounding box center [353, 80] width 421 height 15
drag, startPoint x: 388, startPoint y: 37, endPoint x: 385, endPoint y: 44, distance: 7.6
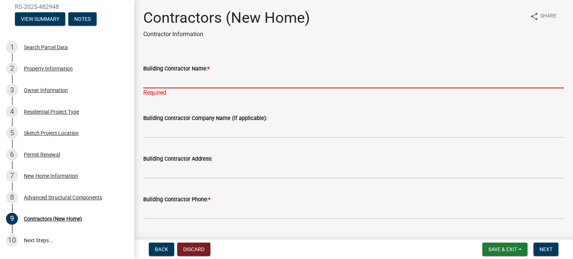
drag, startPoint x: 385, startPoint y: 44, endPoint x: 168, endPoint y: 82, distance: 220.2
click at [168, 82] on input "Building Contractor Name: *" at bounding box center [353, 80] width 421 height 15
type input "[PERSON_NAME]"
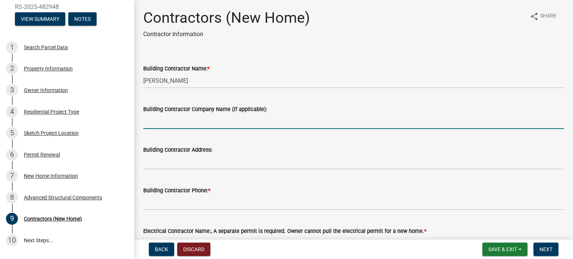
type input "[PERSON_NAME] Real Estate"
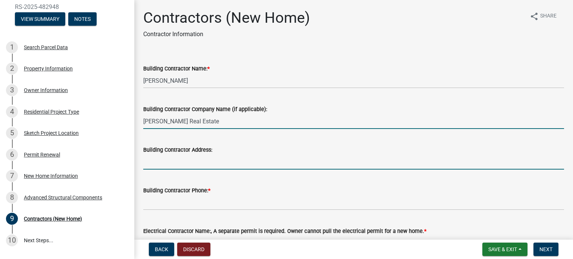
type input "[STREET_ADDRESS]"
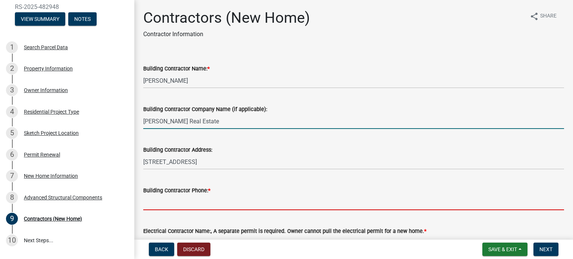
type input "2608241588"
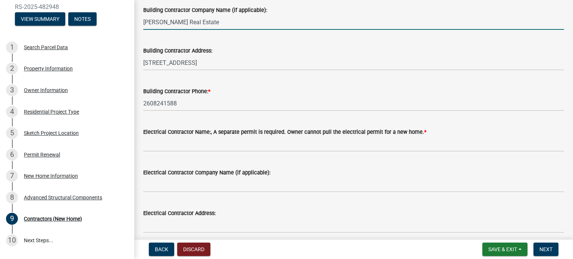
scroll to position [112, 0]
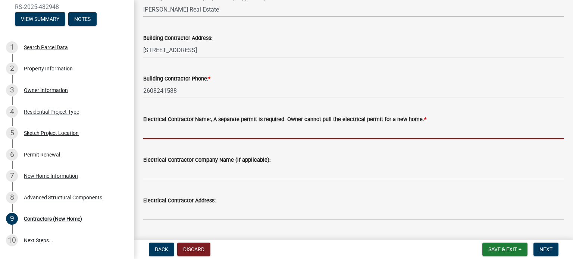
click at [152, 131] on input "Electrical Contractor Name:, A separate permit is required. Owner cannot pull t…" at bounding box center [353, 131] width 421 height 15
type input "Marino Electric, [PERSON_NAME]"
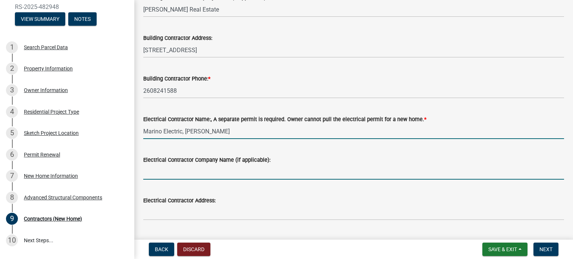
drag, startPoint x: 163, startPoint y: 167, endPoint x: 164, endPoint y: 171, distance: 4.3
click at [163, 168] on input "Electrical Contractor Company Name (if applicable):" at bounding box center [353, 171] width 421 height 15
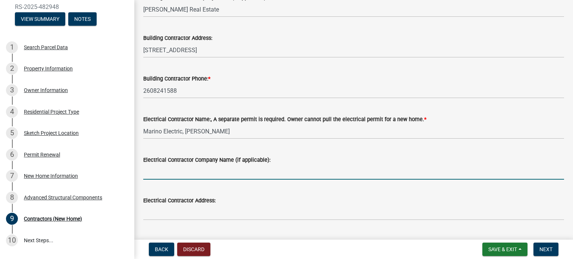
click at [166, 173] on input "Electrical Contractor Company Name (if applicable):" at bounding box center [353, 171] width 421 height 15
type input "Marino Electric"
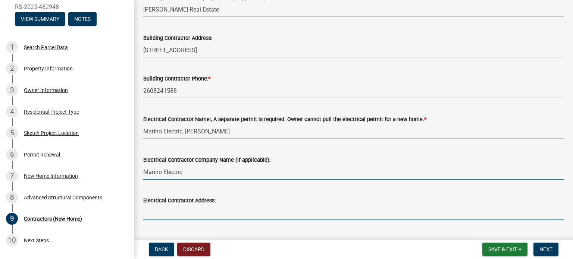
click at [161, 215] on input "Electrical Contractor Address:" at bounding box center [353, 212] width 421 height 15
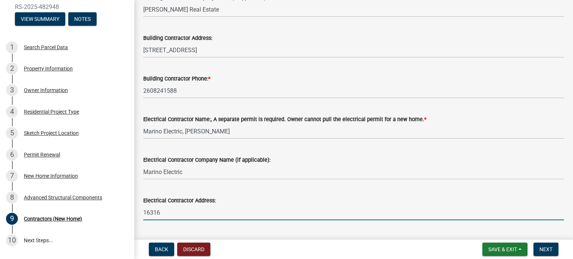
type input "[STREET_ADDRESS][PERSON_NAME][PERSON_NAME]"
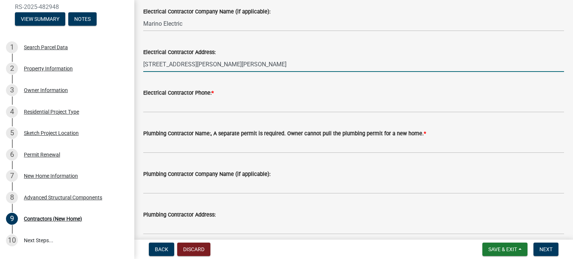
scroll to position [261, 0]
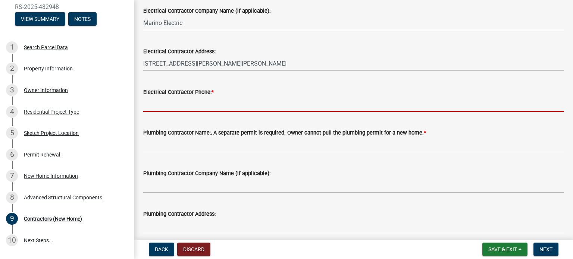
click at [157, 106] on input "Electrical Contractor Phone: *" at bounding box center [353, 104] width 421 height 15
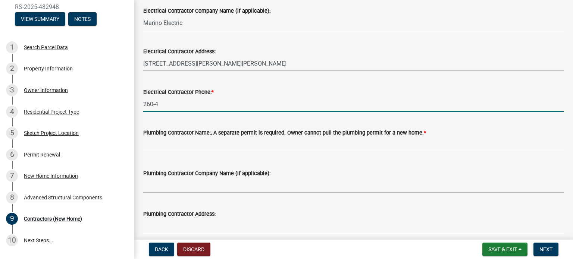
type input "[PHONE_NUMBER]"
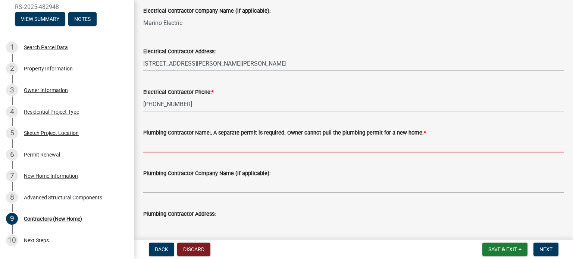
click at [159, 146] on input "Plumbing Contractor Name:, A separate permit is required. Owner cannot pull the…" at bounding box center [353, 144] width 421 height 15
type input "[PERSON_NAME] Plumbing & Heating, [PERSON_NAME]"
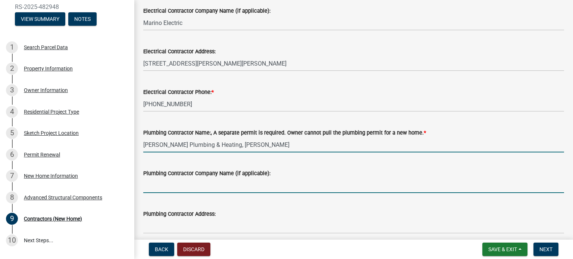
click at [160, 190] on input "Plumbing Contractor Company Name (if applicable):" at bounding box center [353, 185] width 421 height 15
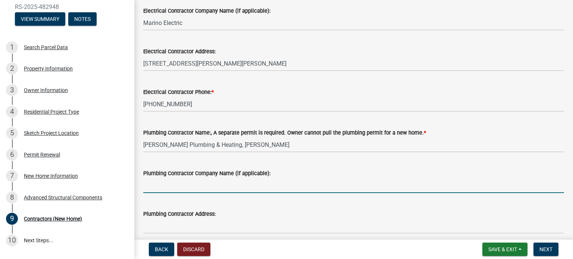
type input "C"
type input "[PERSON_NAME] Plumbing & Heating, Inc."
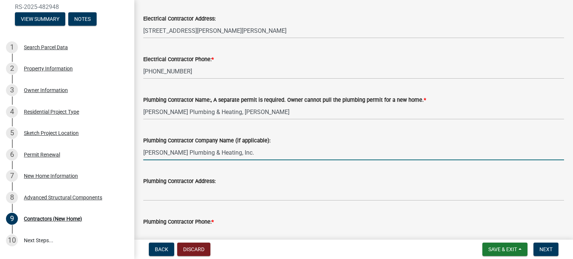
scroll to position [334, 0]
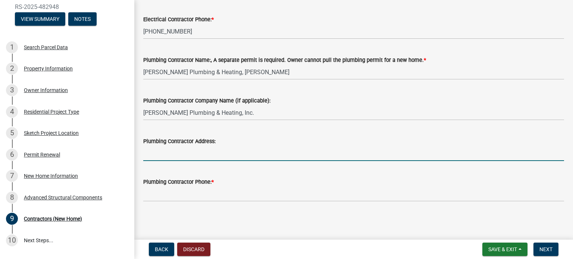
click at [158, 153] on input "Plumbing Contractor Address:" at bounding box center [353, 153] width 421 height 15
type input "[STREET_ADDRESS][US_STATE]"
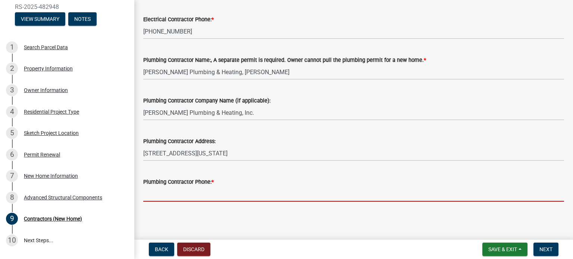
drag, startPoint x: 158, startPoint y: 190, endPoint x: 154, endPoint y: 187, distance: 5.3
click at [157, 191] on input "Plumbing Contractor Phone: *" at bounding box center [353, 193] width 421 height 15
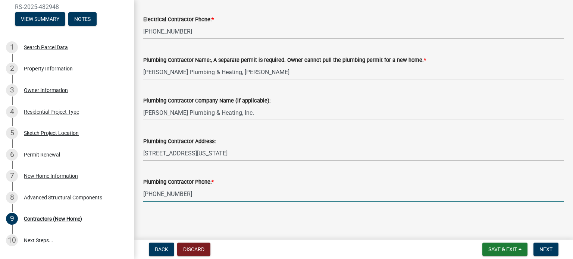
type input "[PHONE_NUMBER]"
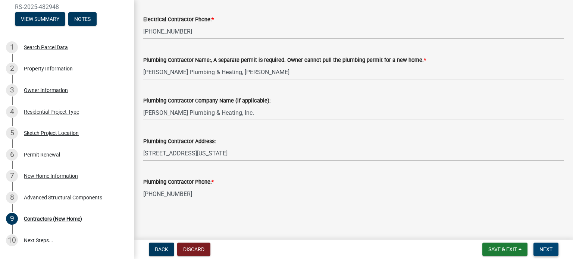
click at [546, 248] on span "Next" at bounding box center [545, 249] width 13 height 6
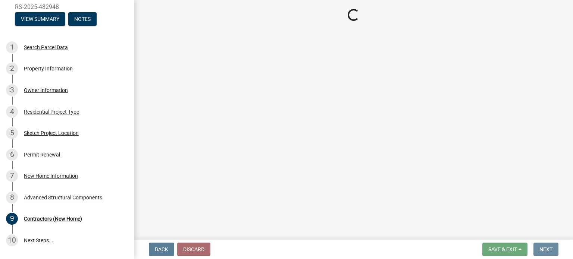
scroll to position [0, 0]
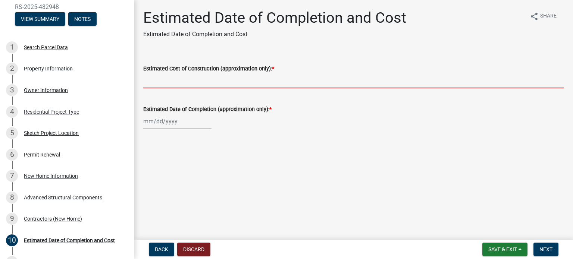
click at [157, 81] on input "Estimated Cost of Construction (approximation only): *" at bounding box center [353, 80] width 421 height 15
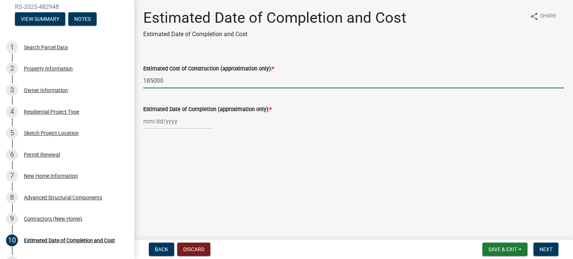
type input "185000"
select select "9"
select select "2025"
click at [151, 81] on input "185000" at bounding box center [353, 80] width 421 height 15
drag, startPoint x: 153, startPoint y: 80, endPoint x: 159, endPoint y: 64, distance: 17.2
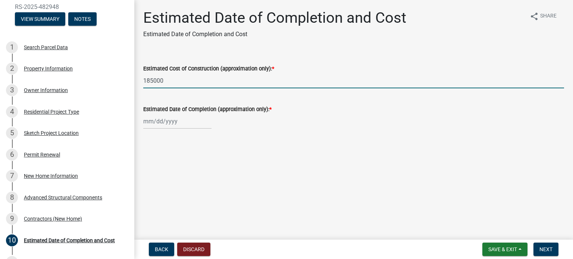
click at [152, 78] on input "185000" at bounding box center [353, 80] width 421 height 15
type input "185,000"
select select "9"
select select "2025"
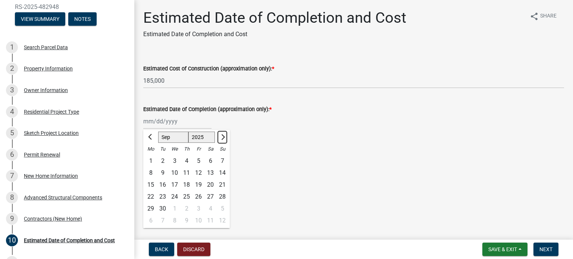
click at [222, 137] on span "Next month" at bounding box center [222, 137] width 6 height 6
select select "1"
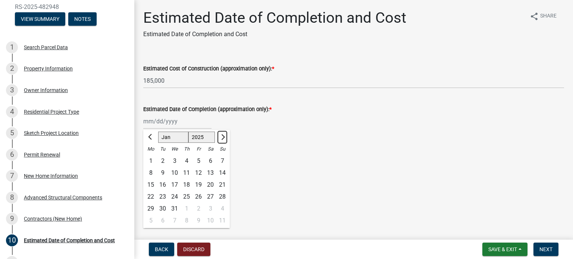
select select "2026"
click at [149, 134] on button "Previous month" at bounding box center [150, 137] width 9 height 12
select select "12"
select select "2025"
click at [176, 206] on div "31" at bounding box center [175, 209] width 12 height 12
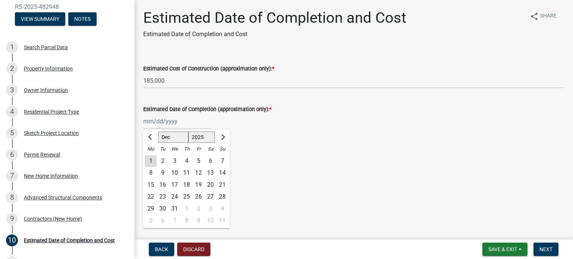
type input "[DATE]"
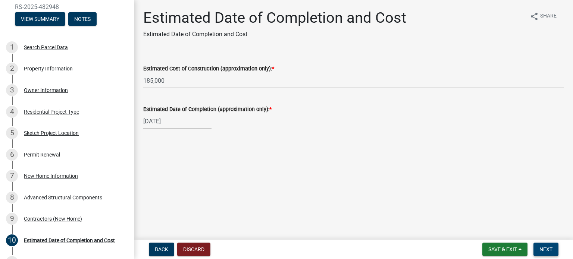
click at [549, 248] on span "Next" at bounding box center [545, 249] width 13 height 6
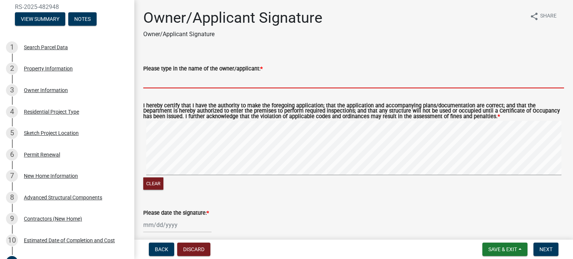
click at [162, 82] on input "Please type in the name of the owner/applicant: *" at bounding box center [353, 80] width 421 height 15
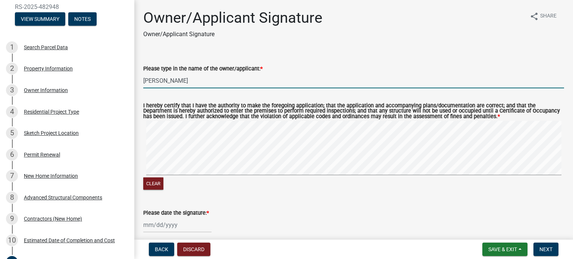
type input "[PERSON_NAME]"
click at [198, 79] on input "[PERSON_NAME]" at bounding box center [353, 80] width 421 height 15
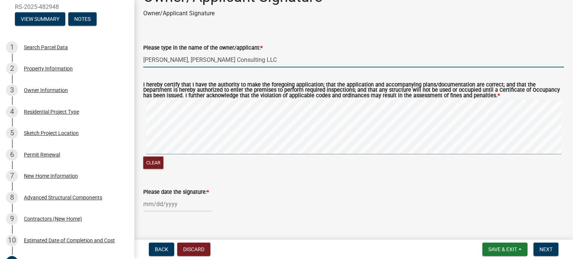
scroll to position [32, 0]
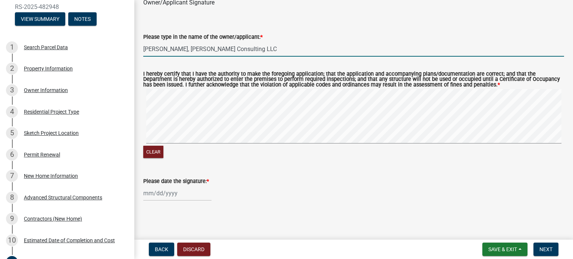
type input "[PERSON_NAME], [PERSON_NAME] Consulting LLC"
select select "9"
select select "2025"
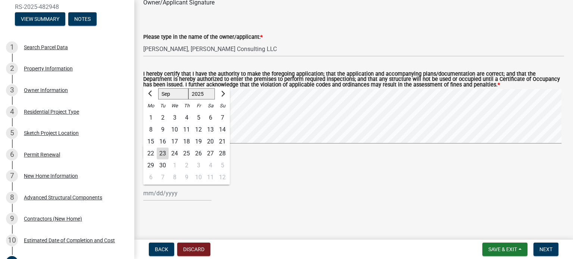
click at [153, 189] on div "[PERSON_NAME] Feb Mar Apr [PERSON_NAME][DATE] Oct Nov [DATE] 1526 1527 1528 152…" at bounding box center [177, 193] width 68 height 15
click at [174, 153] on div "24" at bounding box center [175, 154] width 12 height 12
type input "[DATE]"
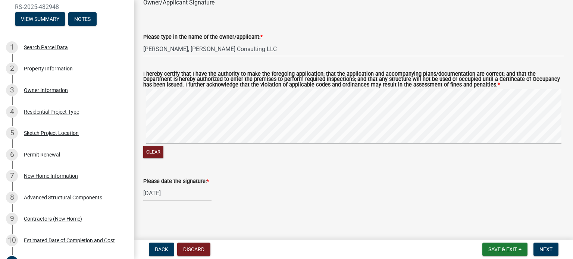
click at [160, 194] on div "[DATE]" at bounding box center [177, 193] width 68 height 15
select select "9"
select select "2025"
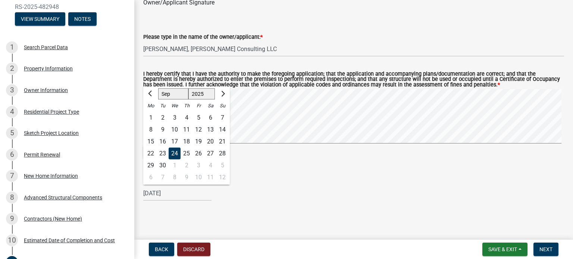
click at [163, 154] on div "23" at bounding box center [163, 154] width 12 height 12
type input "[DATE]"
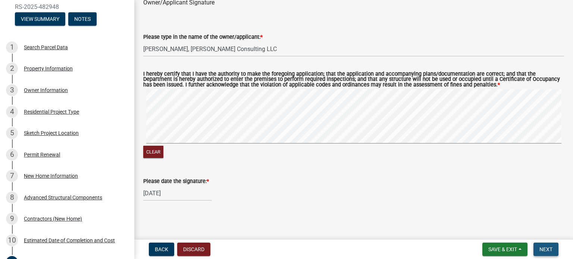
click at [549, 249] on span "Next" at bounding box center [545, 249] width 13 height 6
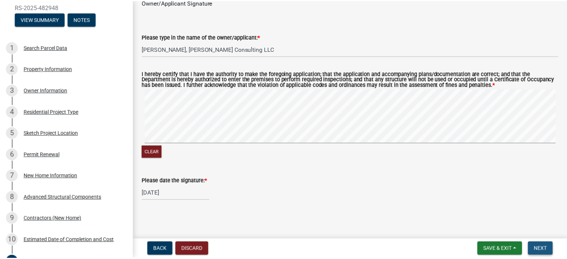
scroll to position [0, 0]
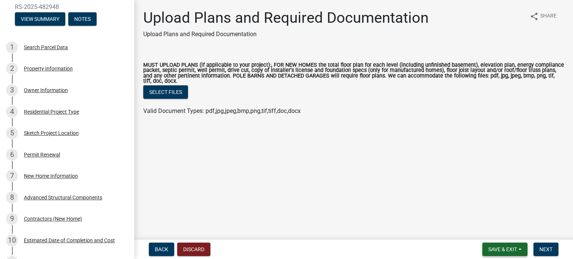
click at [503, 246] on span "Save & Exit" at bounding box center [502, 249] width 29 height 6
click at [487, 230] on button "Save & Exit" at bounding box center [498, 230] width 60 height 18
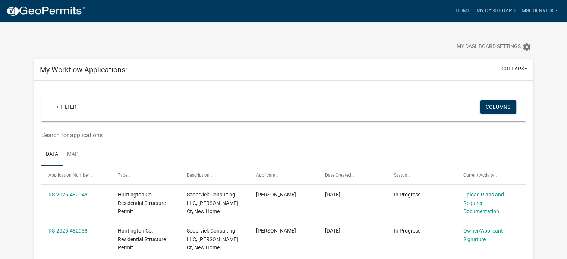
click at [46, 9] on img at bounding box center [46, 11] width 80 height 11
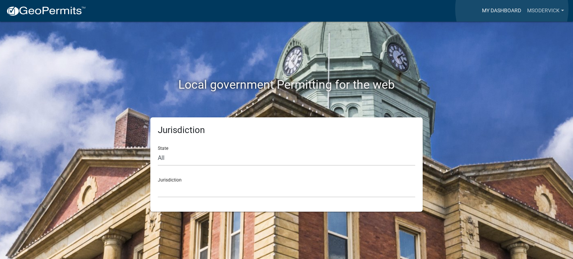
click at [511, 9] on link "My Dashboard" at bounding box center [501, 11] width 45 height 14
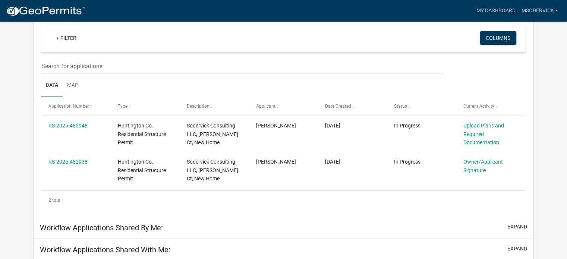
scroll to position [112, 0]
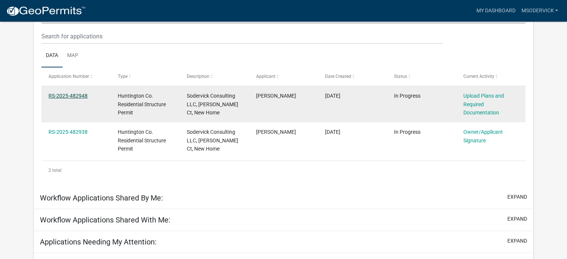
click at [75, 94] on link "RS-2025-482948" at bounding box center [67, 96] width 39 height 6
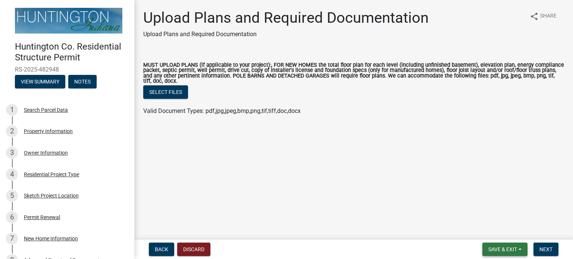
click at [505, 249] on span "Save & Exit" at bounding box center [502, 249] width 29 height 6
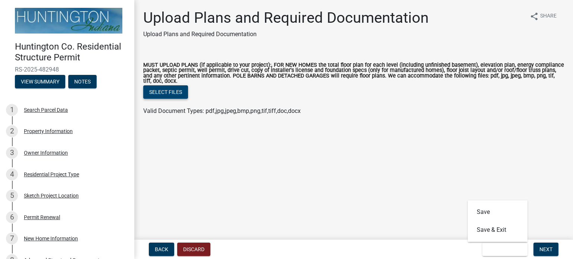
click at [165, 91] on button "Select files" at bounding box center [165, 91] width 45 height 13
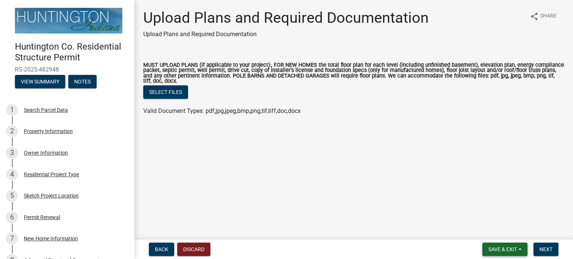
click at [498, 248] on span "Save & Exit" at bounding box center [502, 249] width 29 height 6
click at [494, 229] on button "Save & Exit" at bounding box center [498, 230] width 60 height 18
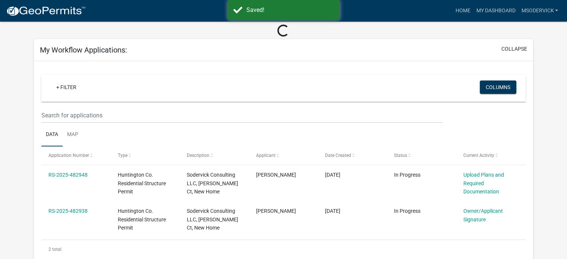
scroll to position [112, 0]
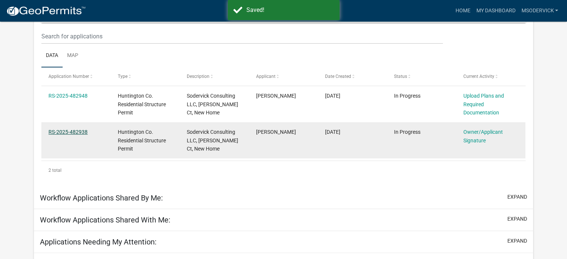
click at [78, 132] on link "RS-2025-482938" at bounding box center [67, 132] width 39 height 6
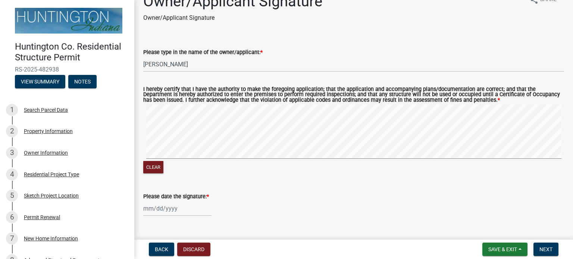
scroll to position [32, 0]
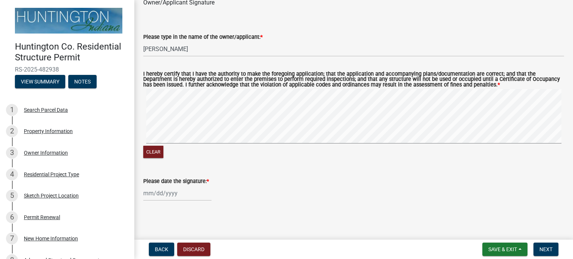
click at [158, 194] on div at bounding box center [177, 193] width 68 height 15
select select "9"
select select "2025"
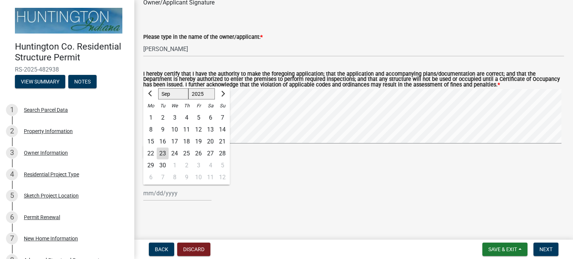
click at [150, 153] on div "22" at bounding box center [151, 154] width 12 height 12
type input "[DATE]"
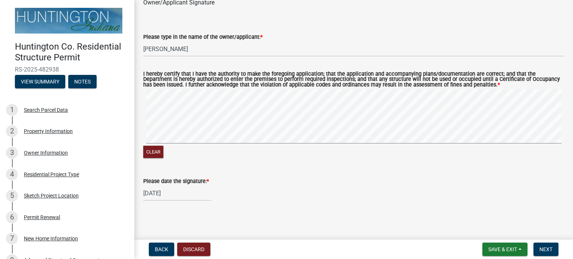
click at [179, 182] on label "Please date the signature: *" at bounding box center [176, 181] width 66 height 5
click at [179, 186] on input "[DATE]" at bounding box center [177, 193] width 68 height 15
select select "9"
select select "2025"
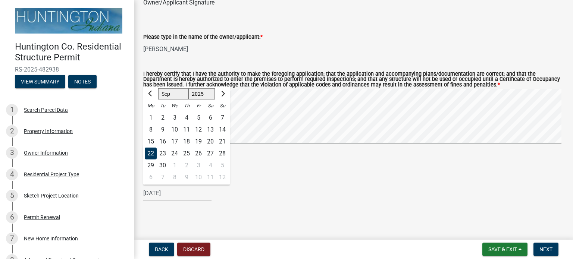
click at [164, 153] on div "23" at bounding box center [163, 154] width 12 height 12
type input "[DATE]"
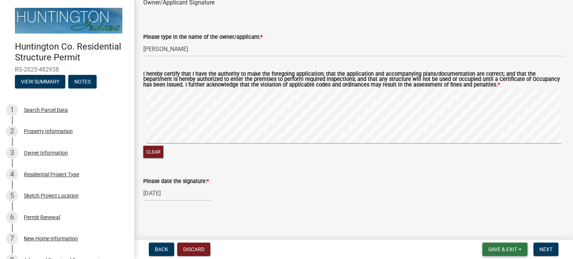
click at [500, 249] on span "Save & Exit" at bounding box center [502, 249] width 29 height 6
click at [501, 232] on button "Save & Exit" at bounding box center [498, 230] width 60 height 18
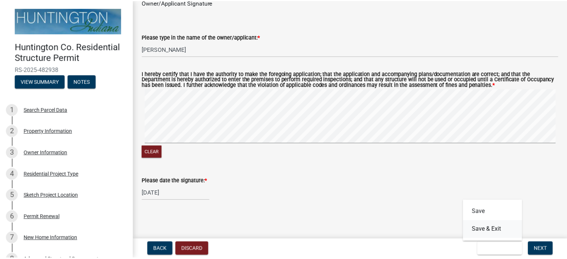
scroll to position [0, 0]
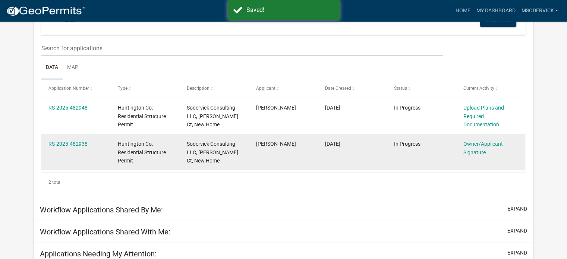
scroll to position [112, 0]
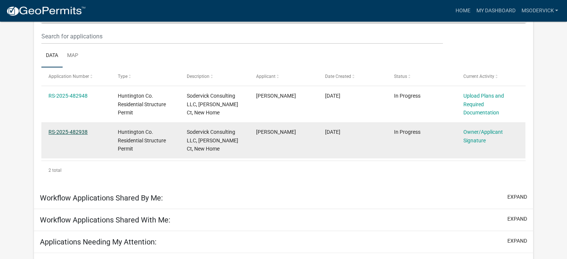
click at [83, 132] on link "RS-2025-482938" at bounding box center [67, 132] width 39 height 6
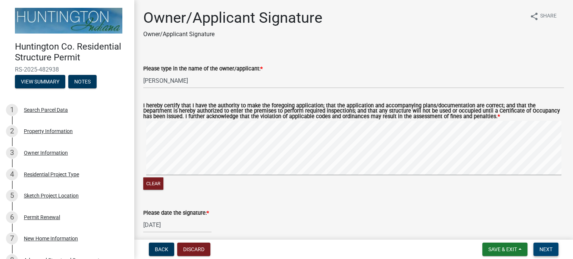
click at [547, 248] on span "Next" at bounding box center [545, 249] width 13 height 6
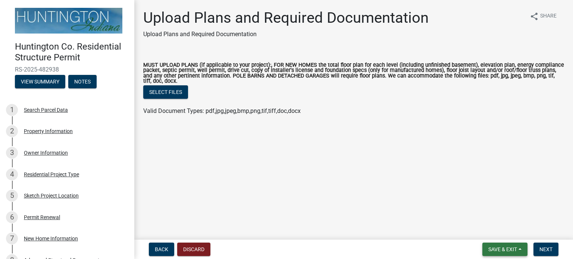
click at [514, 249] on span "Save & Exit" at bounding box center [502, 249] width 29 height 6
click at [498, 230] on button "Save & Exit" at bounding box center [498, 230] width 60 height 18
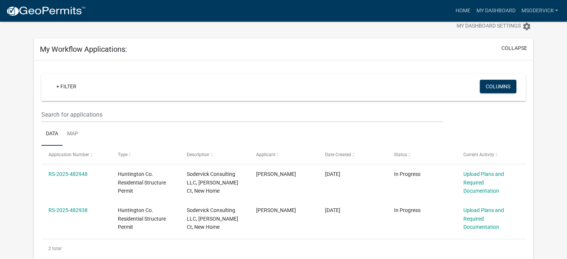
scroll to position [37, 0]
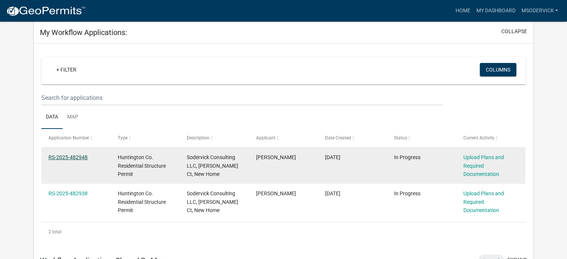
click at [60, 157] on link "RS-2025-482948" at bounding box center [67, 157] width 39 height 6
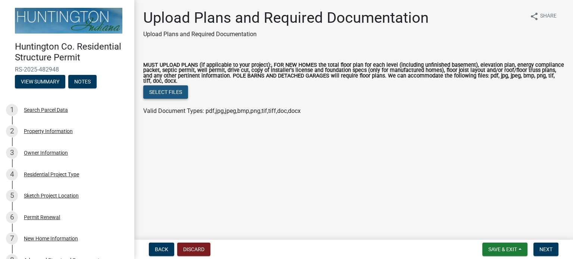
click at [168, 92] on button "Select files" at bounding box center [165, 91] width 45 height 13
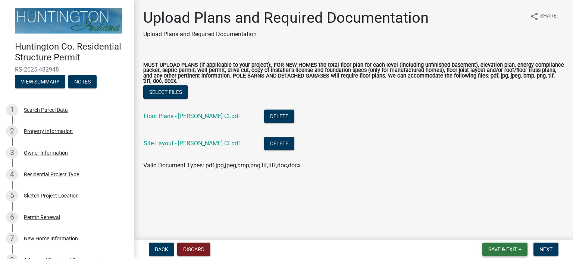
click at [516, 249] on span "Save & Exit" at bounding box center [502, 249] width 29 height 6
click at [494, 230] on button "Save & Exit" at bounding box center [498, 230] width 60 height 18
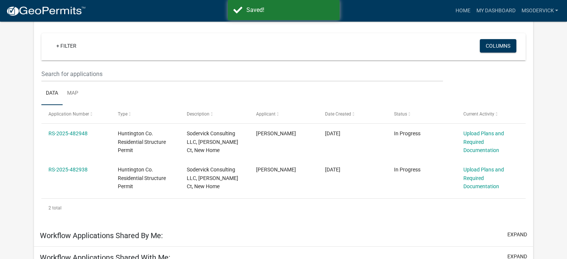
scroll to position [75, 0]
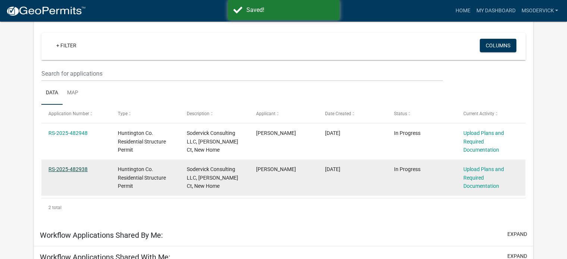
click at [70, 171] on link "RS-2025-482938" at bounding box center [67, 169] width 39 height 6
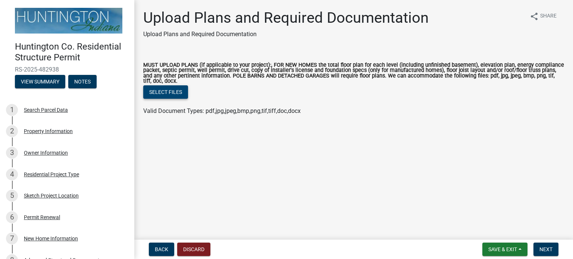
click at [166, 94] on button "Select files" at bounding box center [165, 91] width 45 height 13
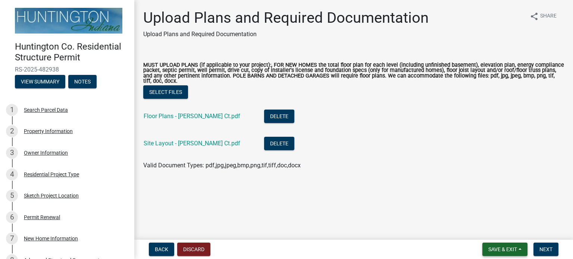
click at [509, 246] on button "Save & Exit" at bounding box center [504, 249] width 45 height 13
click at [503, 233] on button "Save & Exit" at bounding box center [498, 230] width 60 height 18
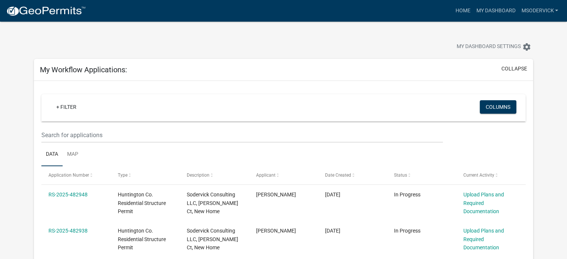
click at [156, 51] on div at bounding box center [177, 48] width 298 height 16
click at [552, 10] on link "msodervick" at bounding box center [539, 11] width 43 height 14
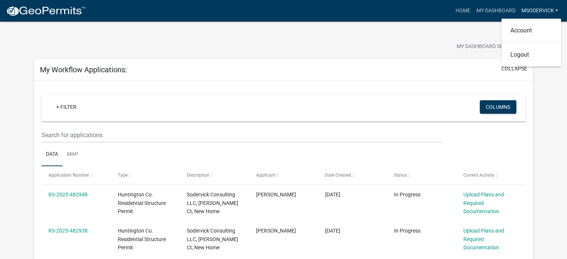
click at [552, 10] on link "msodervick" at bounding box center [539, 11] width 43 height 14
